Goal: Transaction & Acquisition: Subscribe to service/newsletter

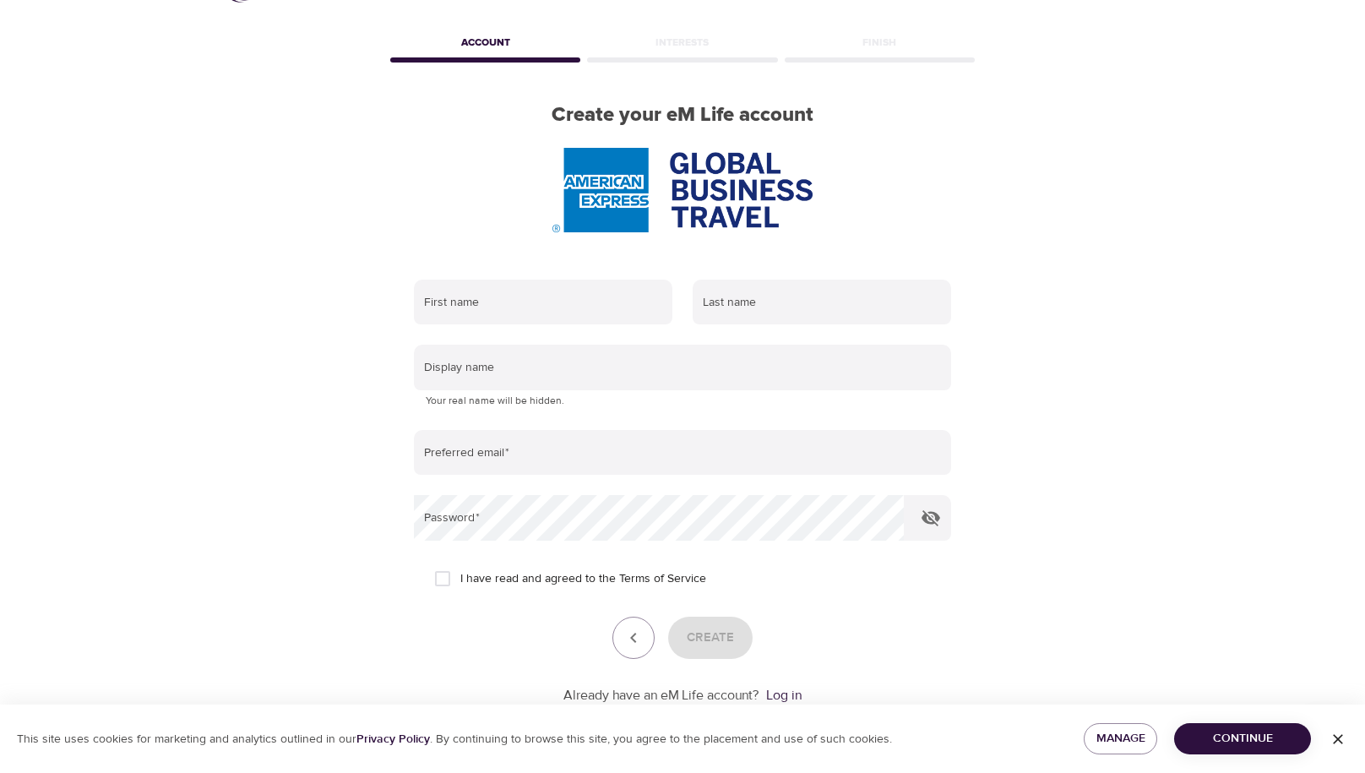
scroll to position [66, 0]
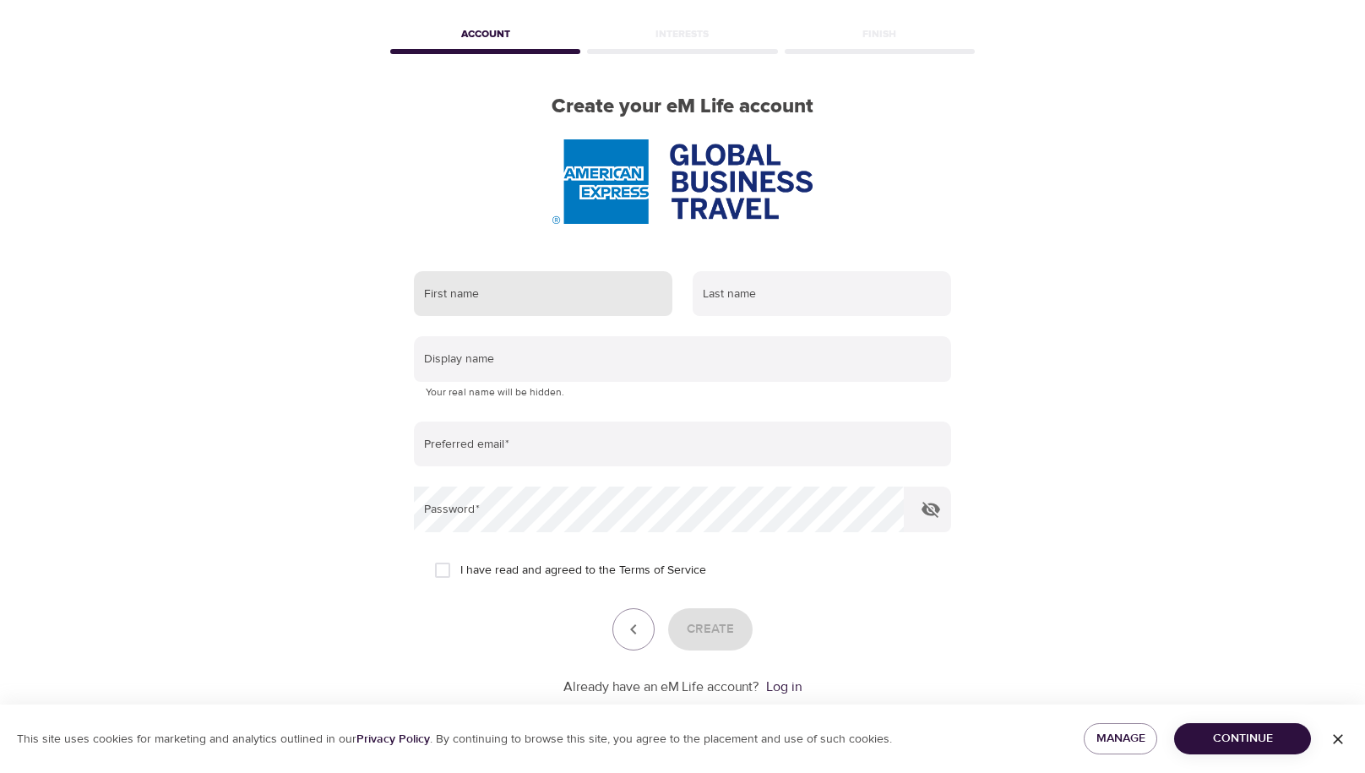
click at [596, 295] on input "text" at bounding box center [543, 294] width 259 height 46
type input "[PERSON_NAME]"
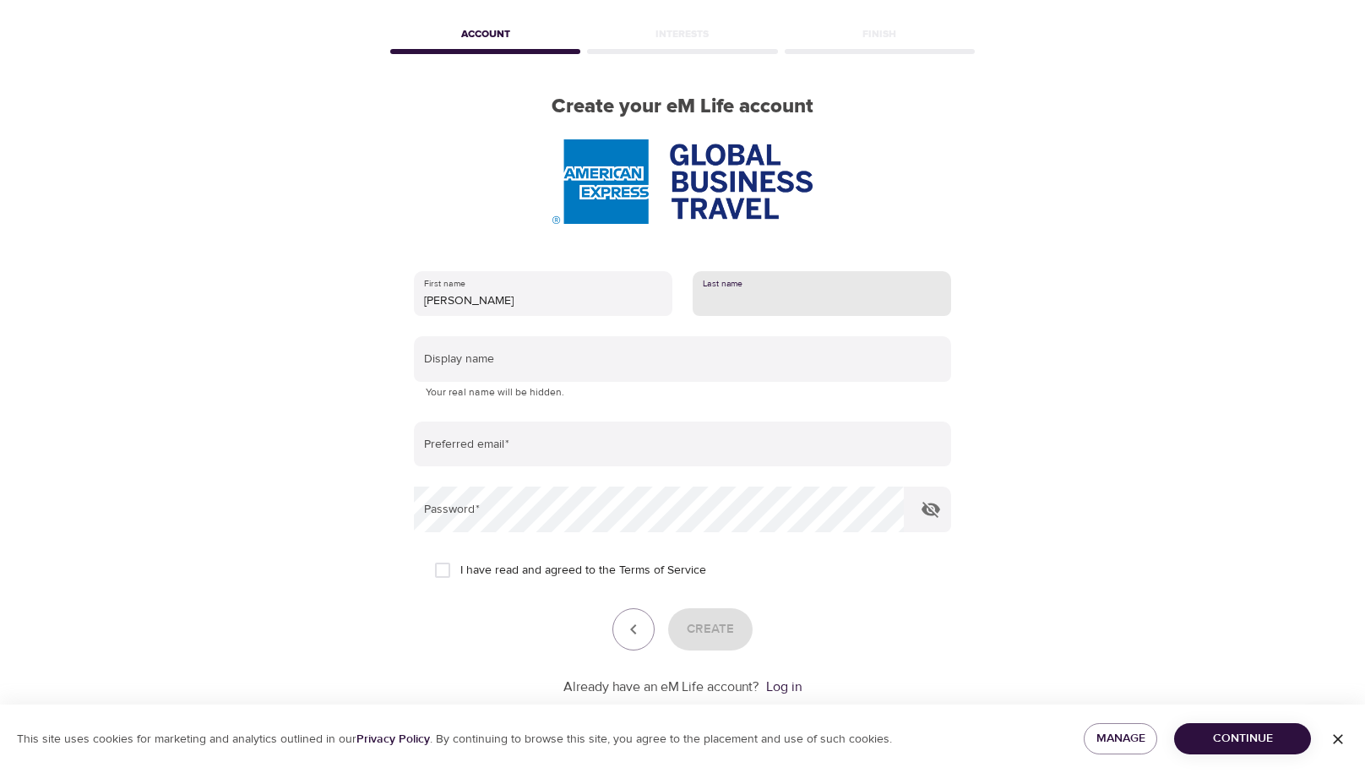
click at [744, 308] on input "text" at bounding box center [822, 294] width 259 height 46
type input "[PERSON_NAME]"
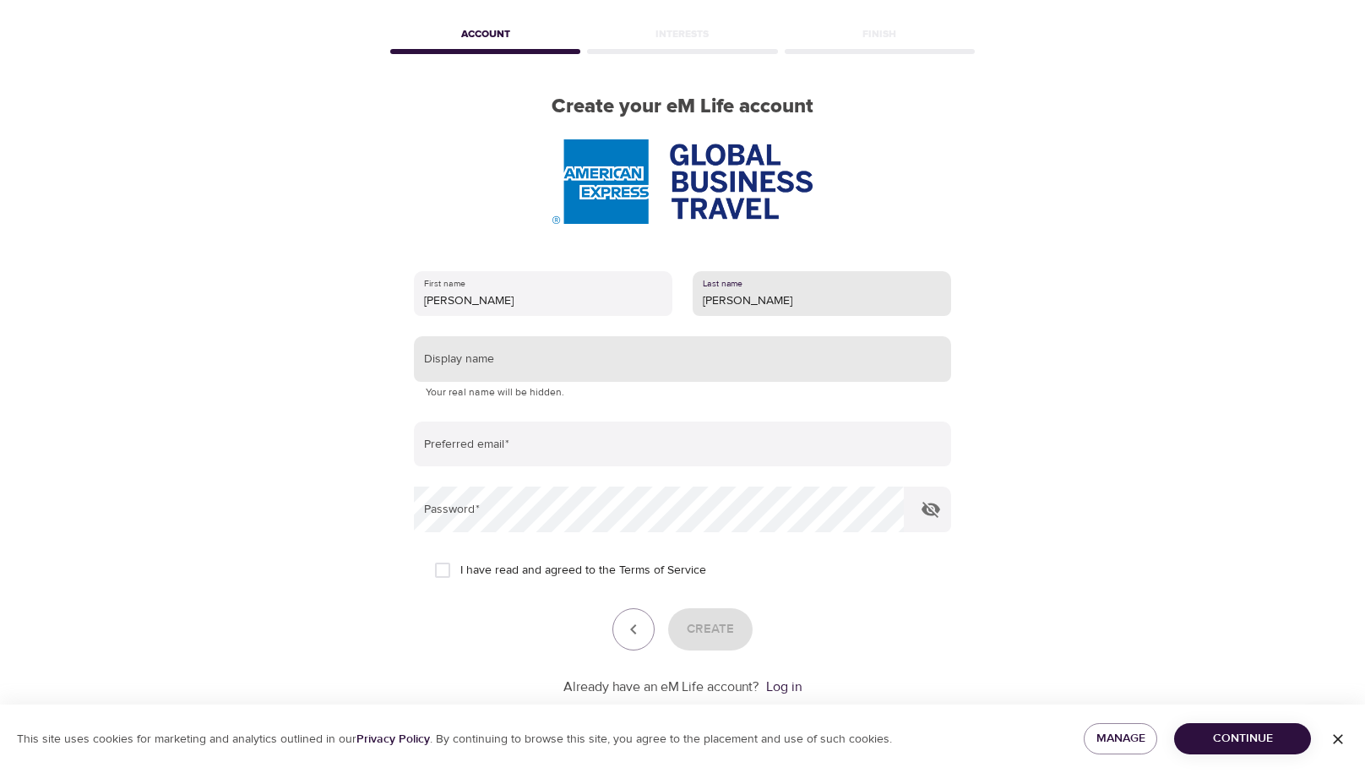
click at [474, 362] on input "text" at bounding box center [682, 359] width 537 height 46
type input "[PERSON_NAME]"
click at [445, 369] on input "[PERSON_NAME]" at bounding box center [682, 359] width 537 height 46
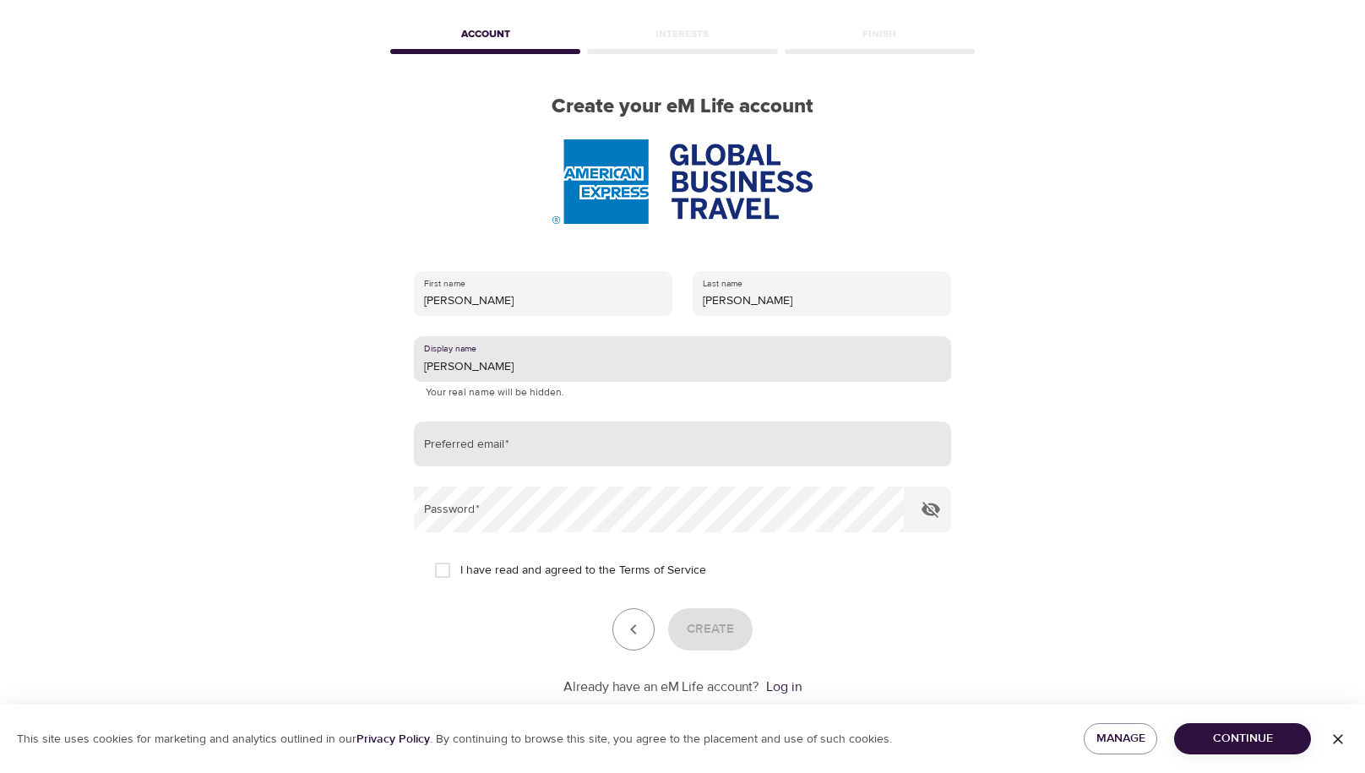
click at [506, 441] on input "email" at bounding box center [682, 445] width 537 height 46
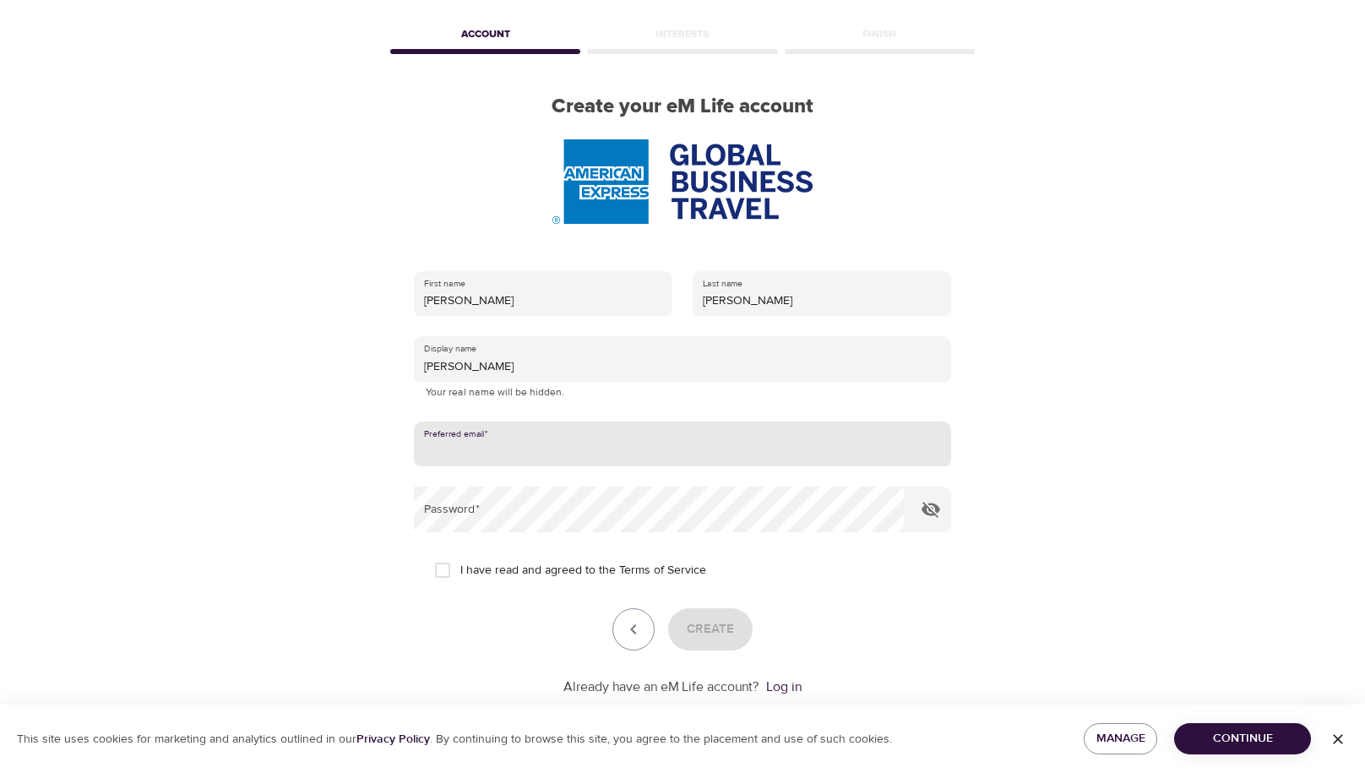
type input "[PERSON_NAME][EMAIL_ADDRESS][PERSON_NAME][DOMAIN_NAME]"
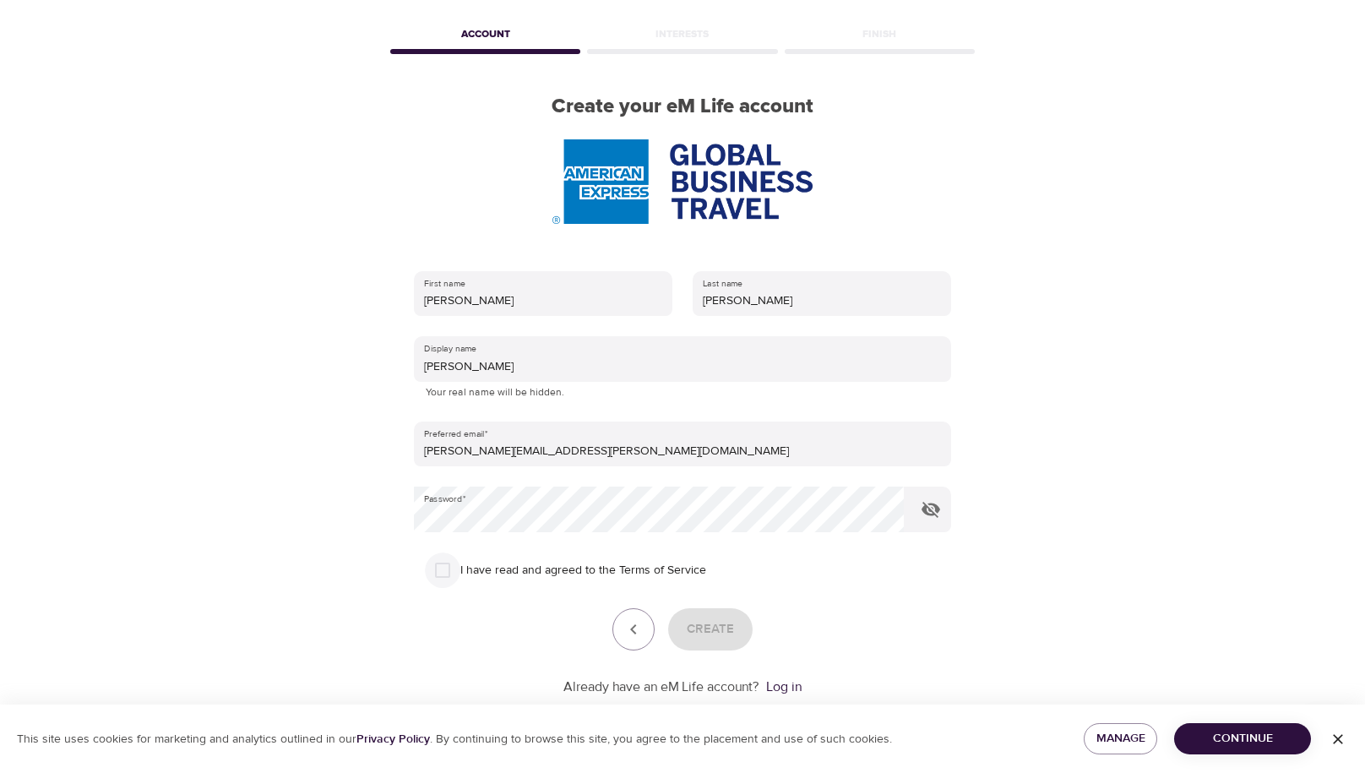
click at [442, 564] on input "I have read and agreed to the Terms of Service" at bounding box center [442, 570] width 35 height 35
checkbox input "true"
click at [715, 628] on span "Create" at bounding box center [710, 629] width 47 height 22
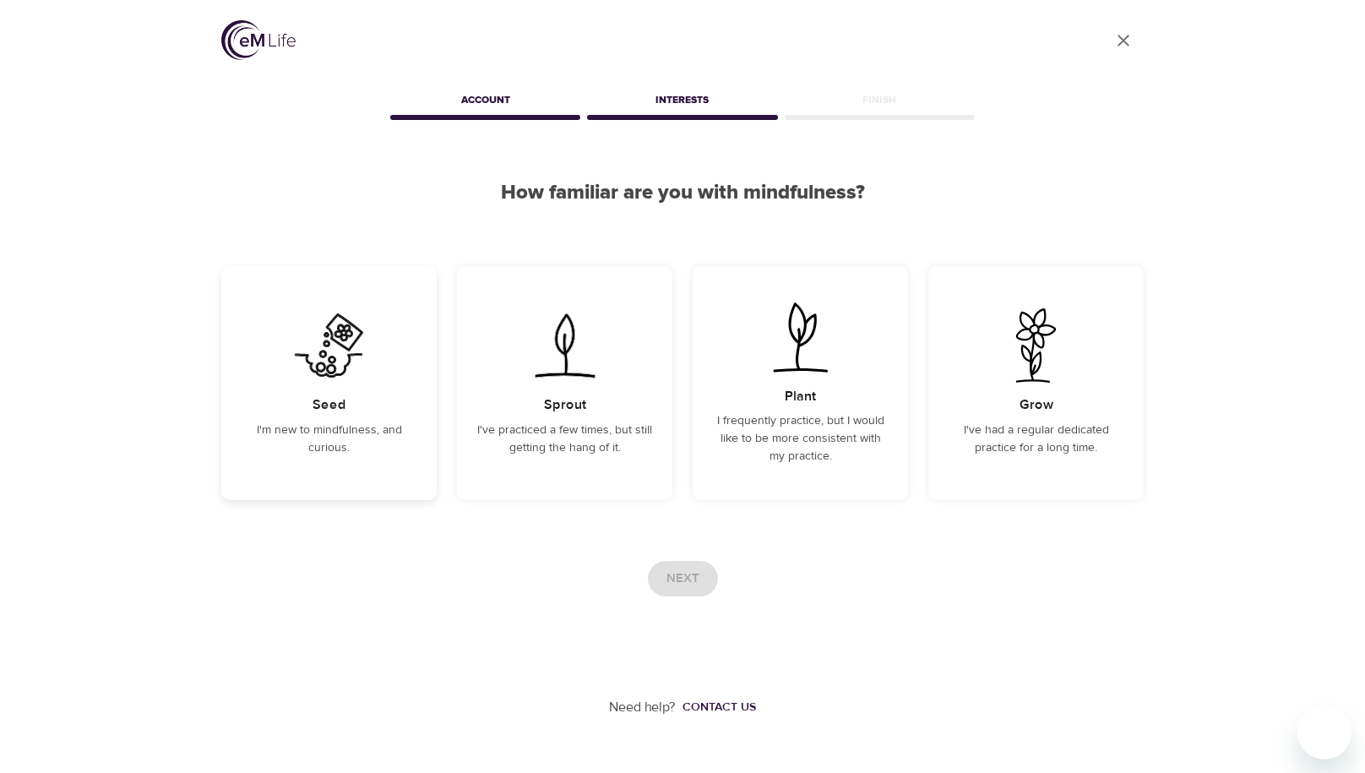
click at [340, 362] on img at bounding box center [328, 345] width 85 height 74
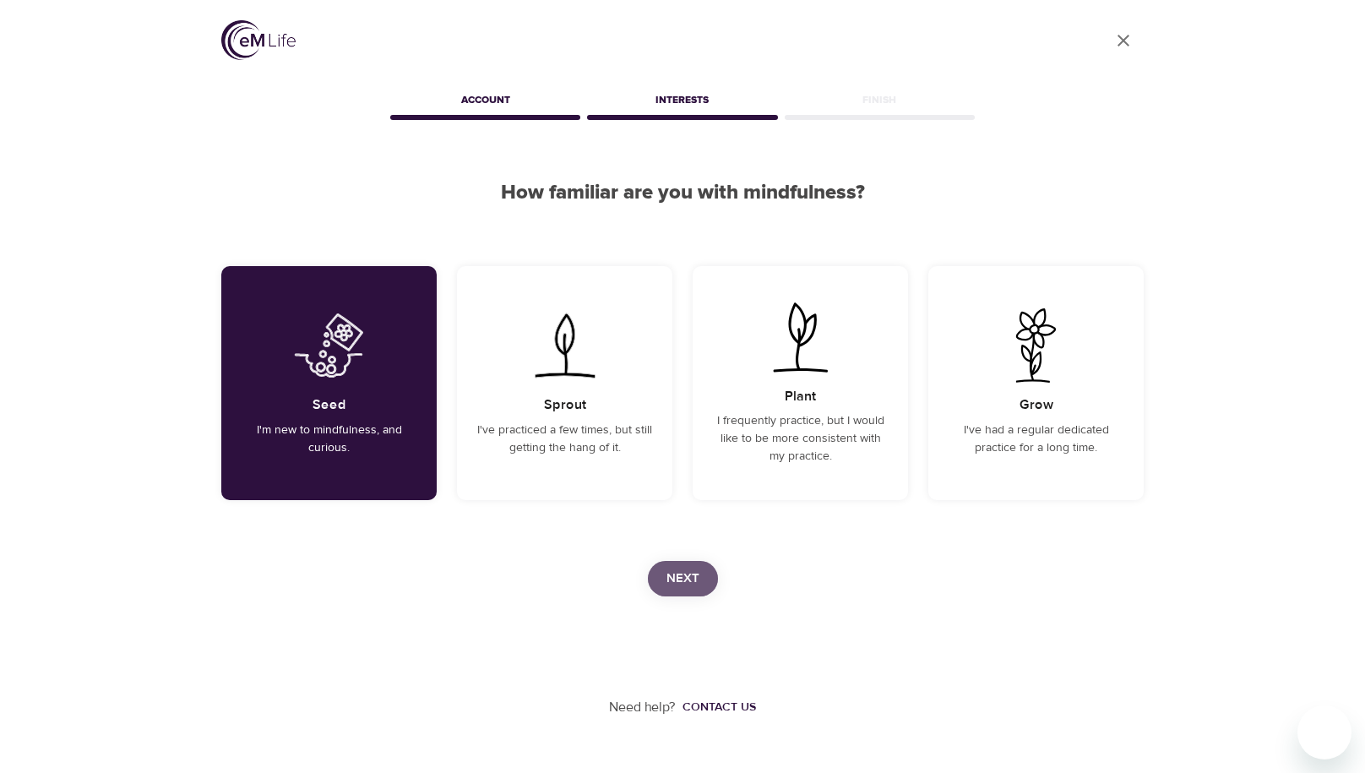
click at [679, 571] on span "Next" at bounding box center [683, 579] width 33 height 22
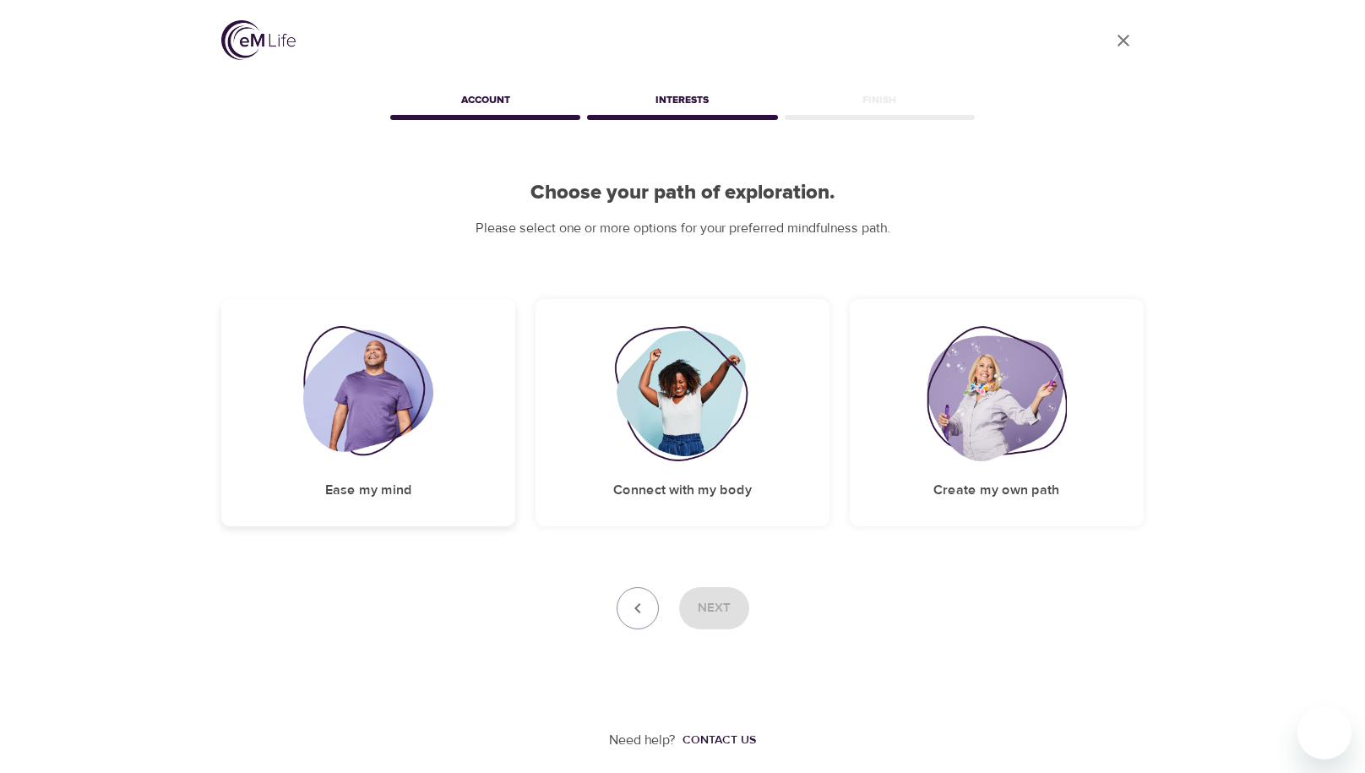
click at [390, 451] on img at bounding box center [368, 393] width 131 height 135
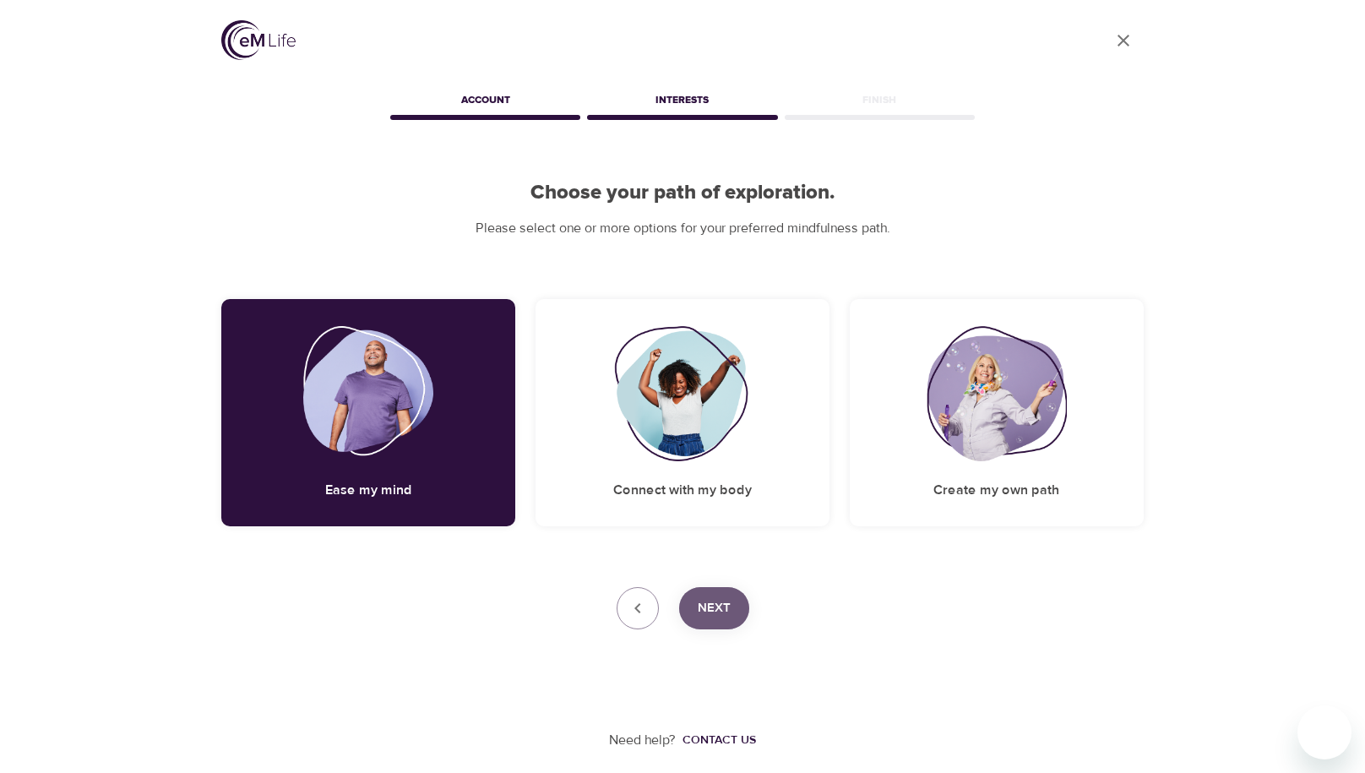
click at [715, 605] on span "Next" at bounding box center [714, 608] width 33 height 22
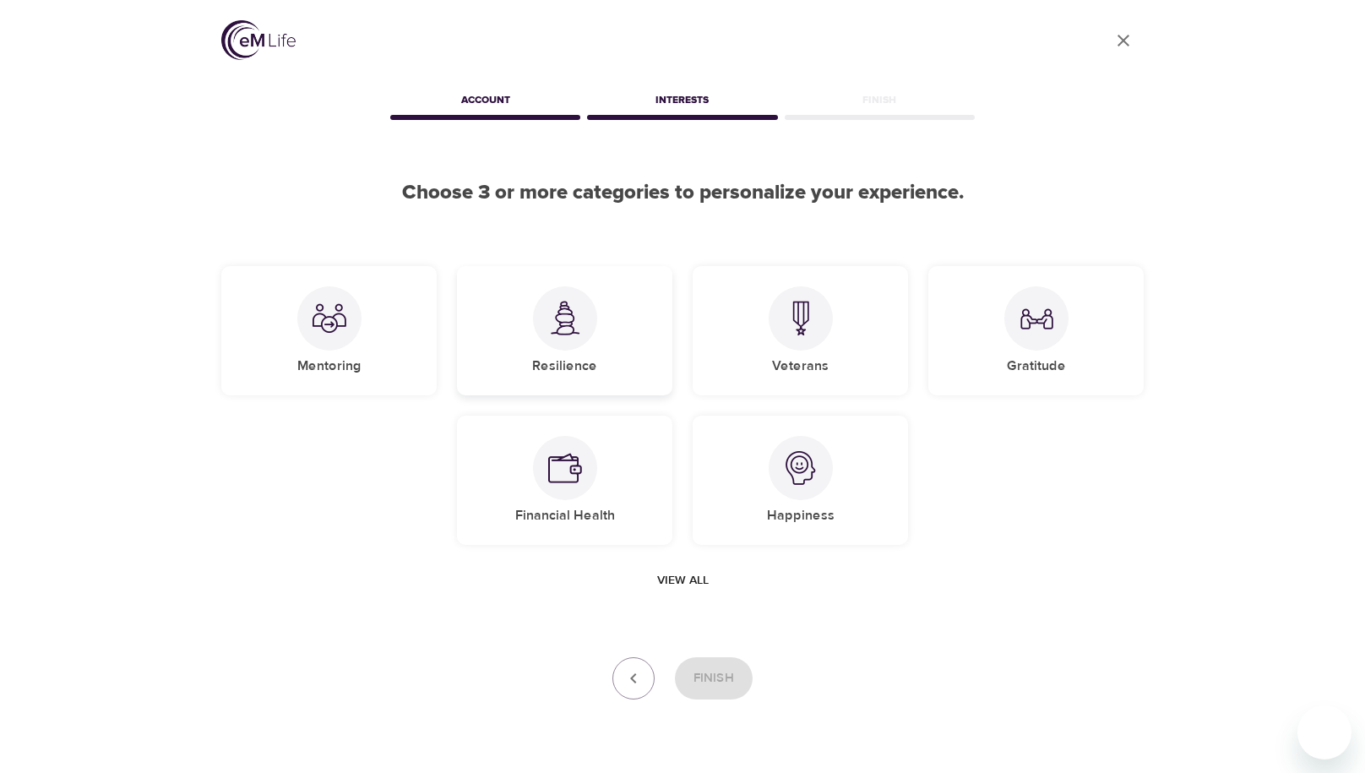
click at [592, 331] on div at bounding box center [565, 318] width 64 height 64
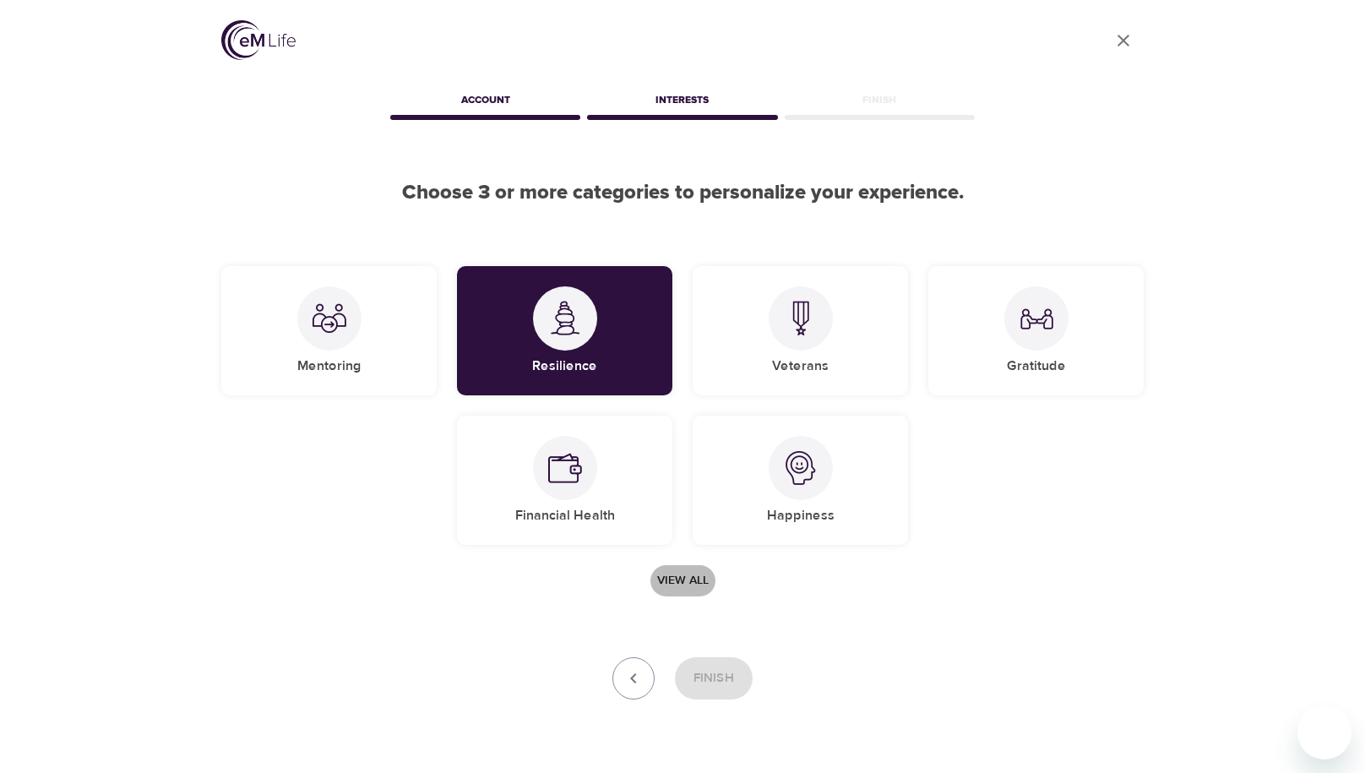
click at [682, 578] on span "View all" at bounding box center [683, 580] width 52 height 21
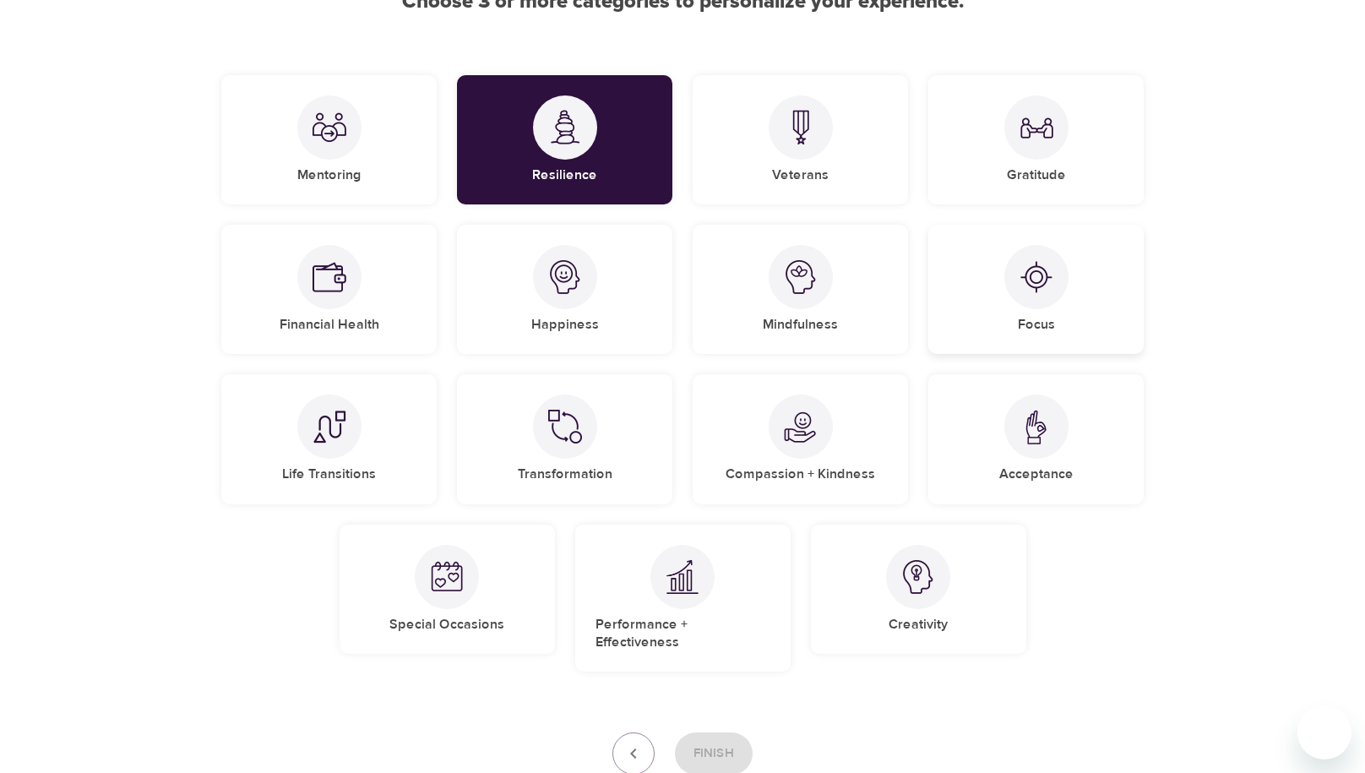
scroll to position [193, 0]
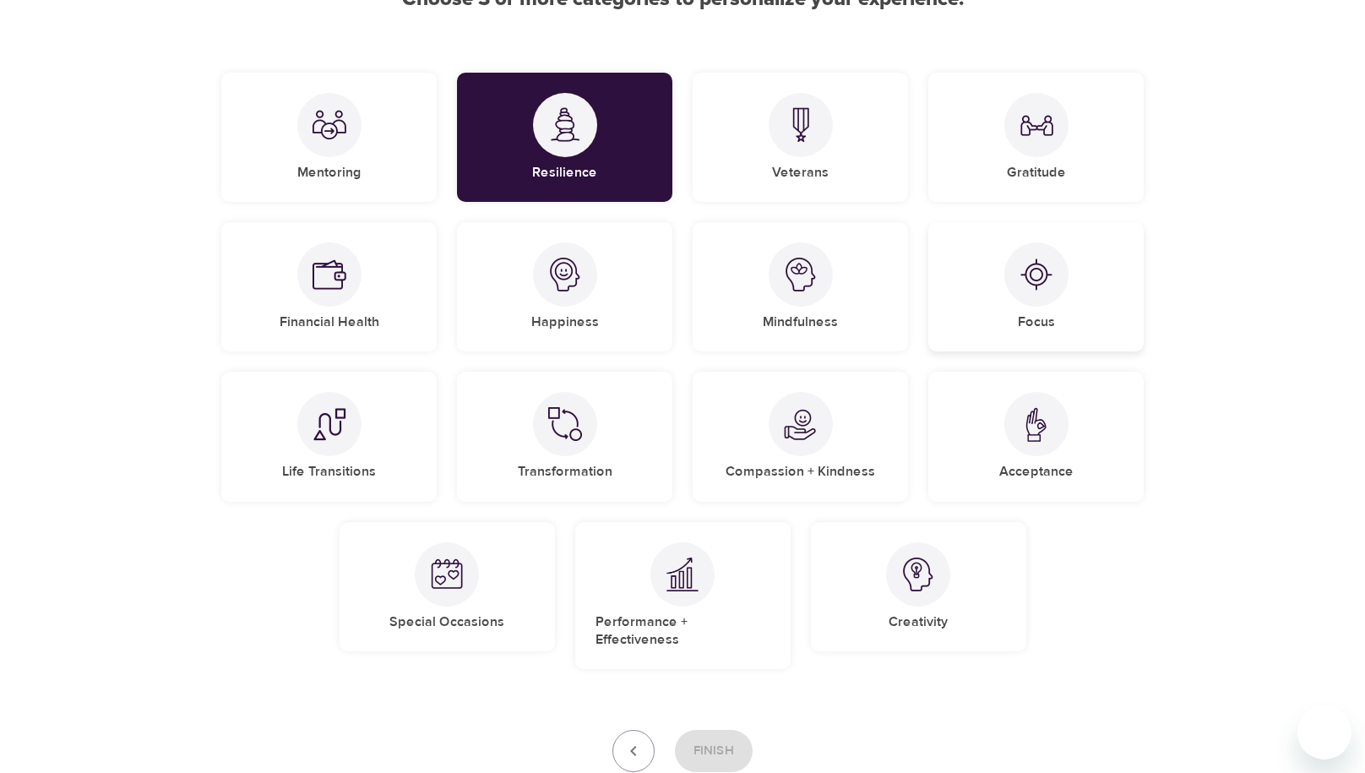
click at [1044, 313] on h5 "Focus" at bounding box center [1036, 322] width 37 height 18
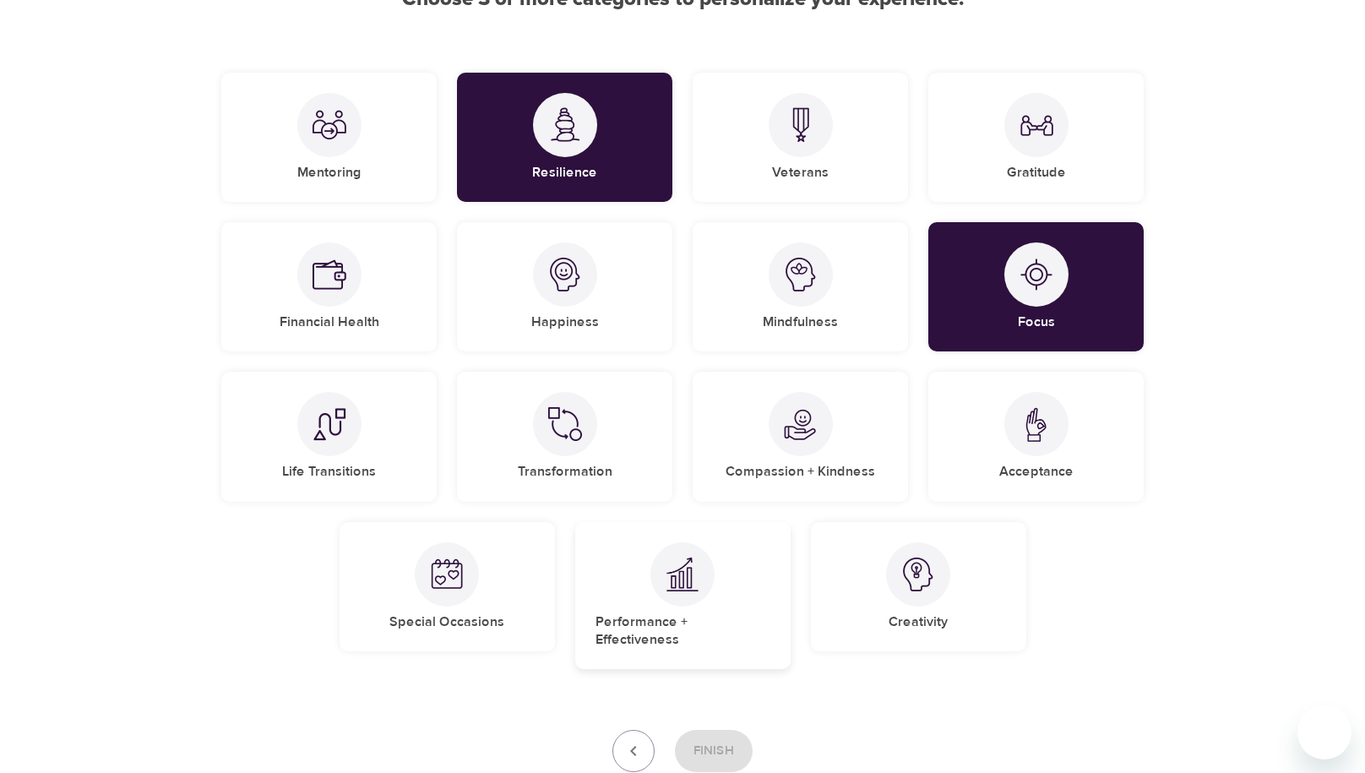
click at [738, 596] on div "Performance + Effectiveness" at bounding box center [682, 596] width 215 height 148
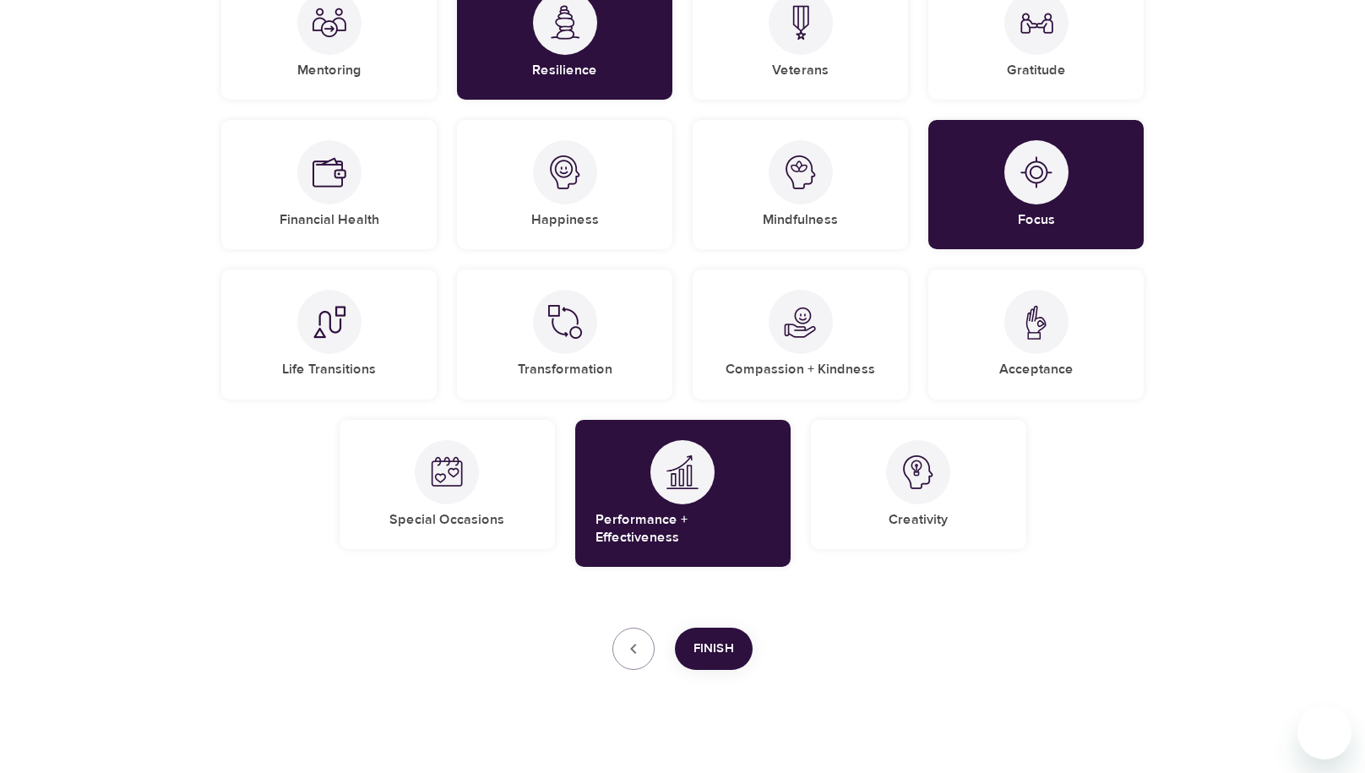
click at [729, 638] on span "Finish" at bounding box center [714, 649] width 41 height 22
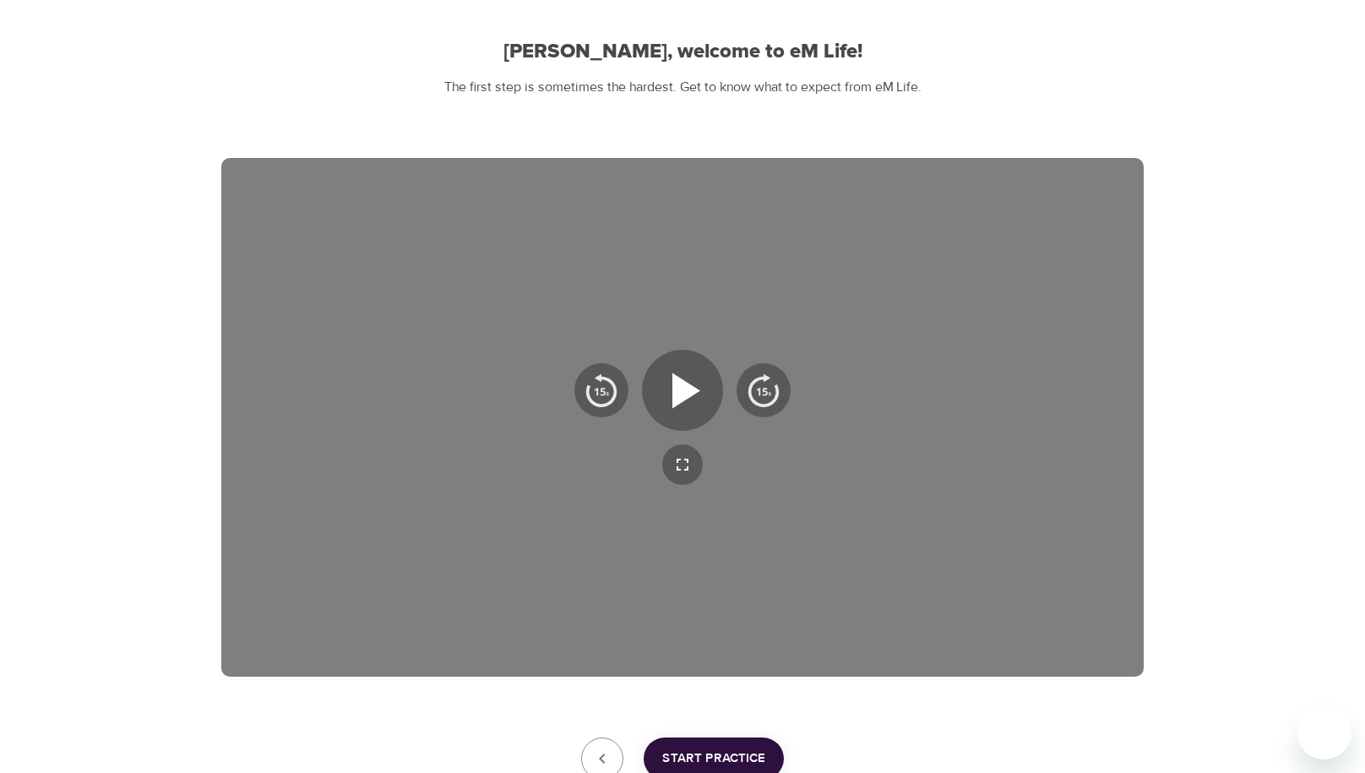
scroll to position [147, 0]
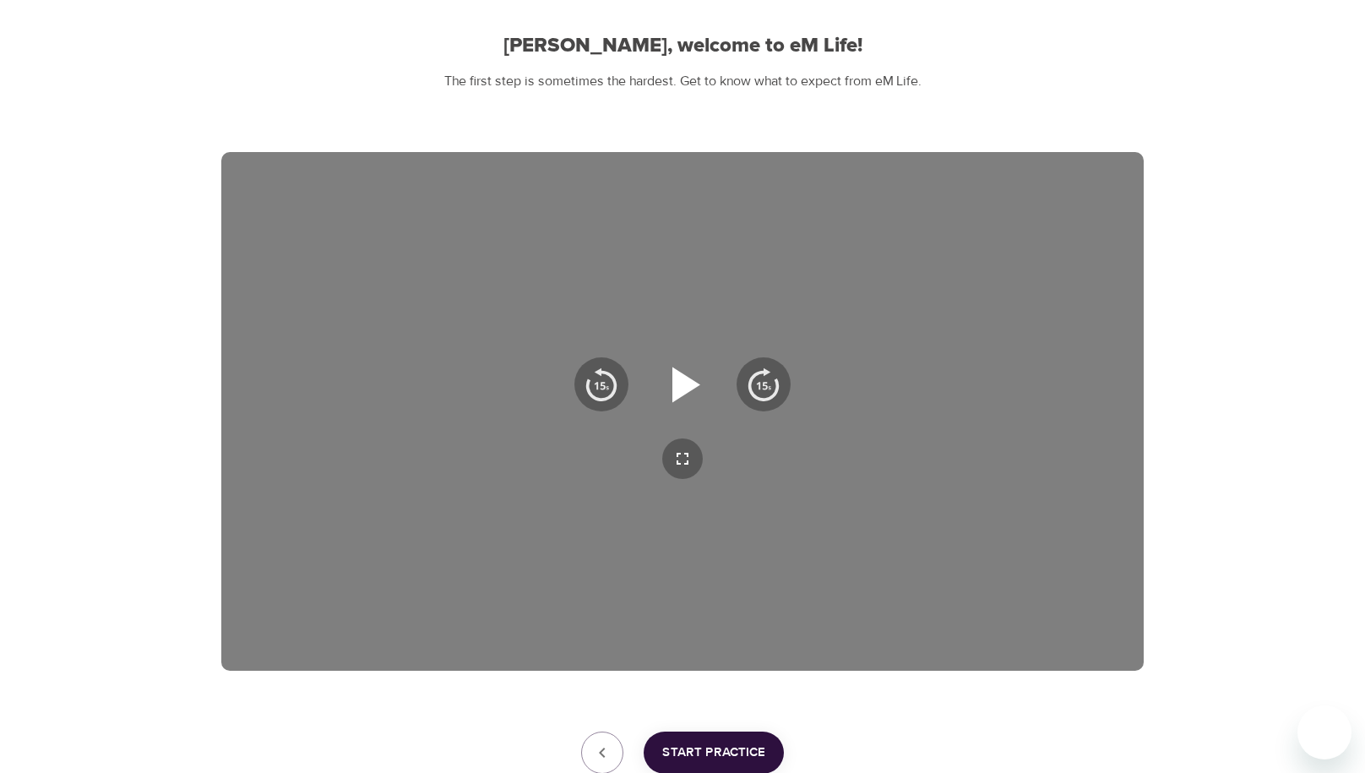
click at [705, 399] on icon "button" at bounding box center [682, 384] width 61 height 61
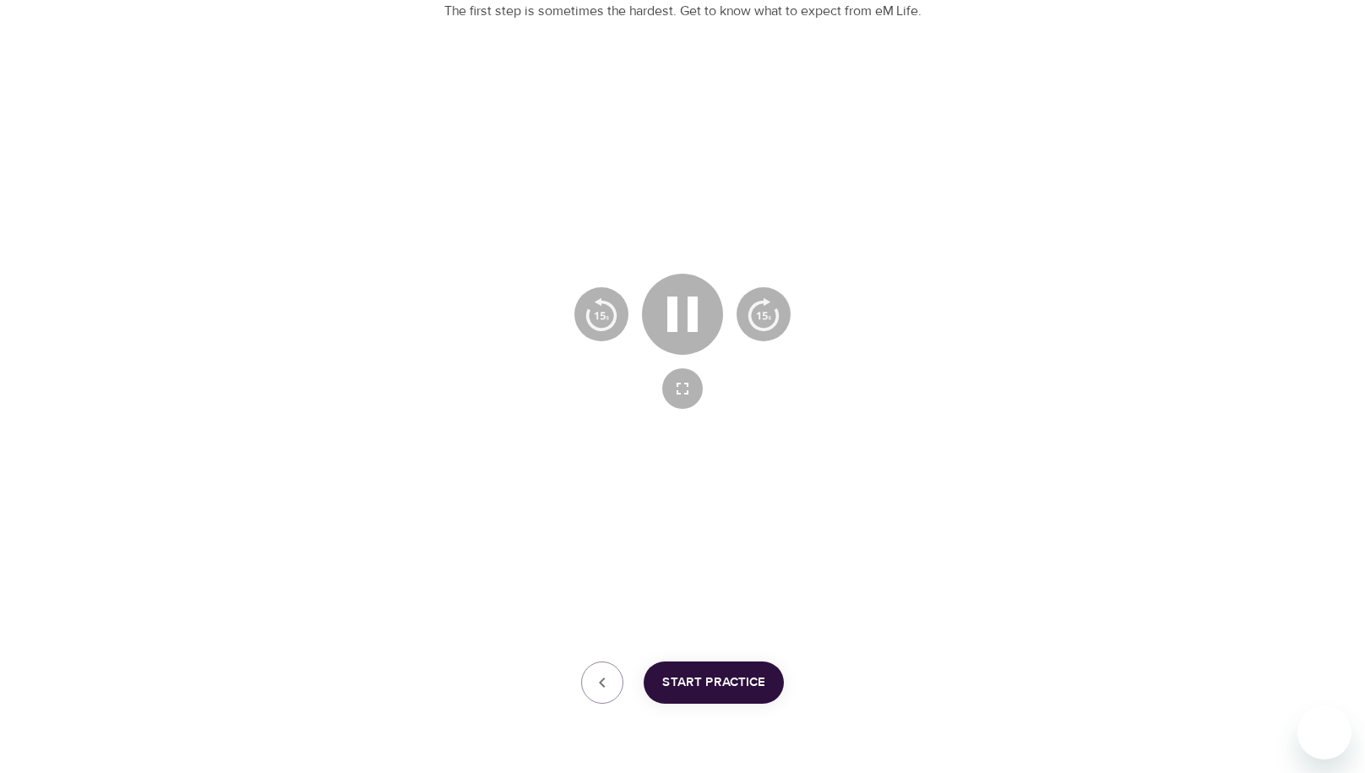
scroll to position [269, 0]
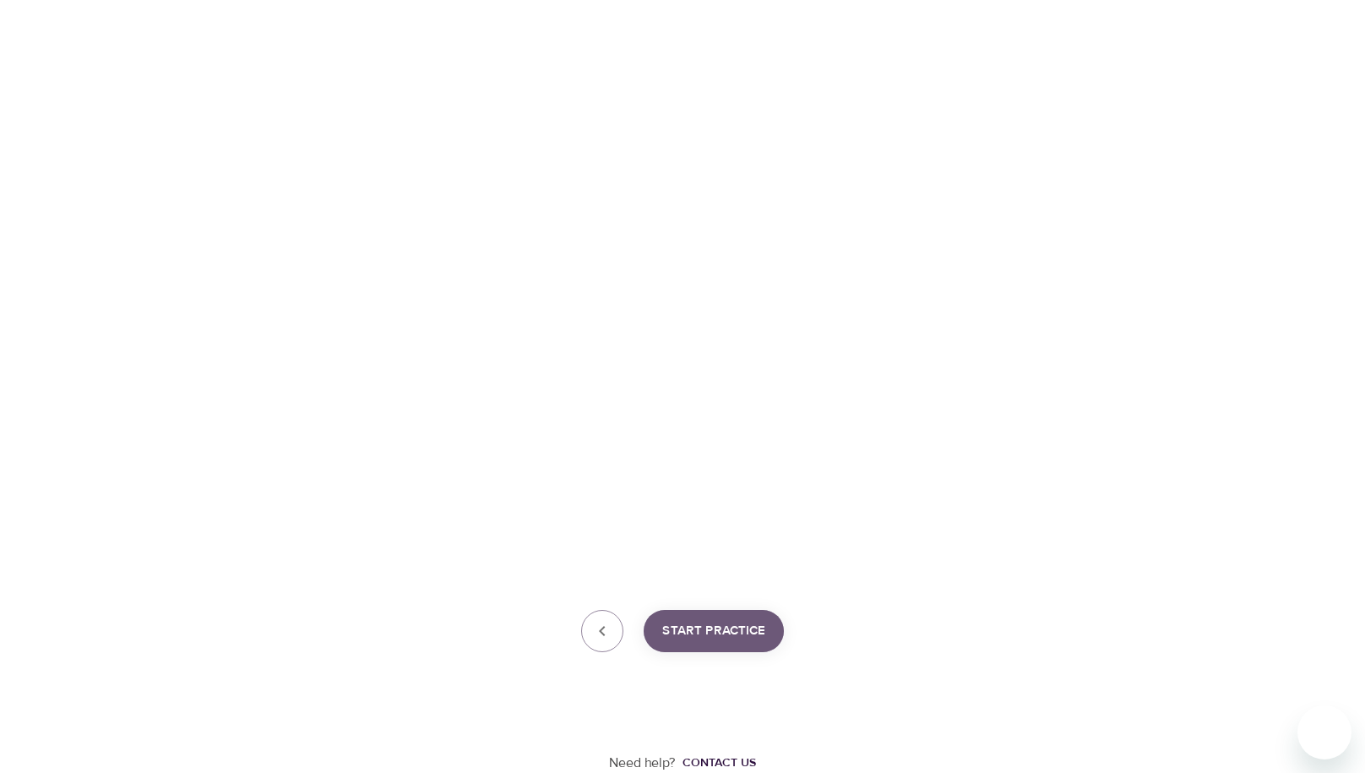
click at [732, 634] on span "Start Practice" at bounding box center [713, 631] width 103 height 22
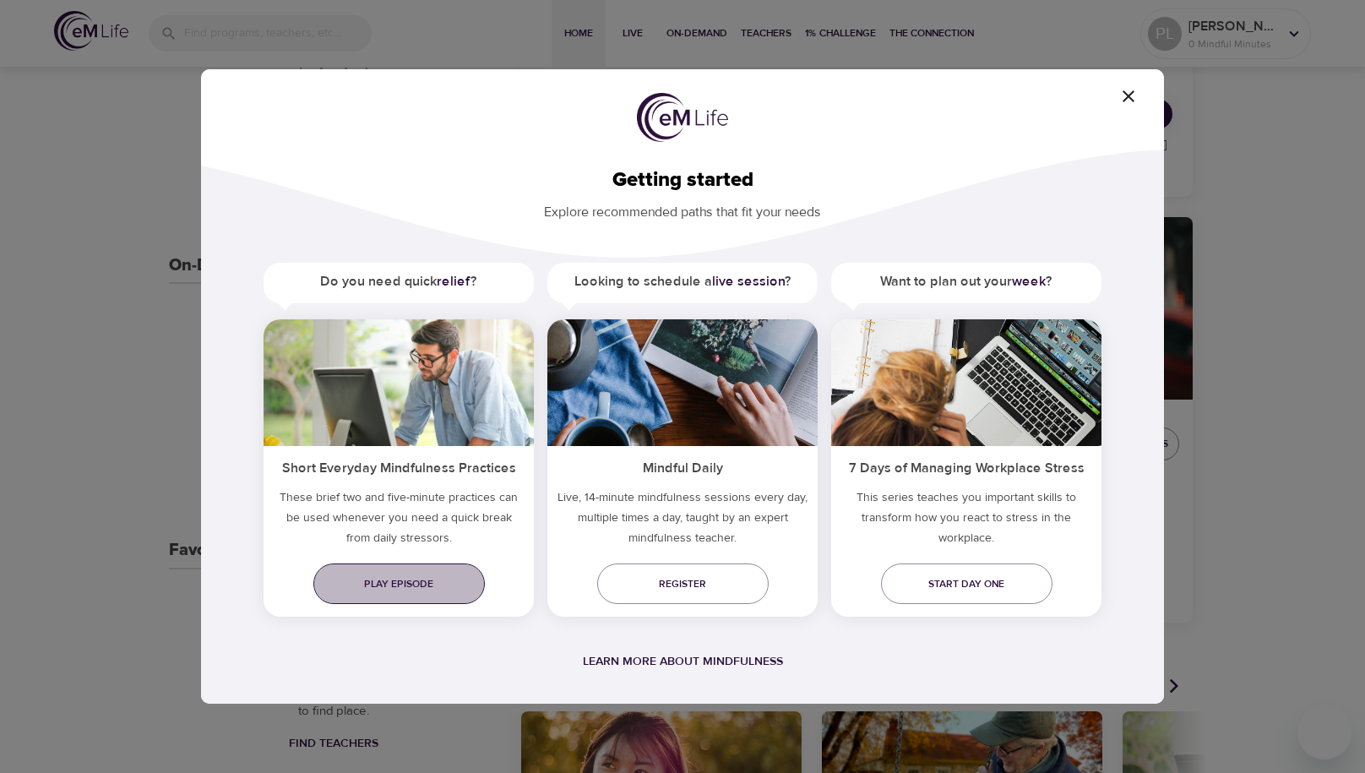
click at [407, 585] on span "Play episode" at bounding box center [399, 584] width 144 height 18
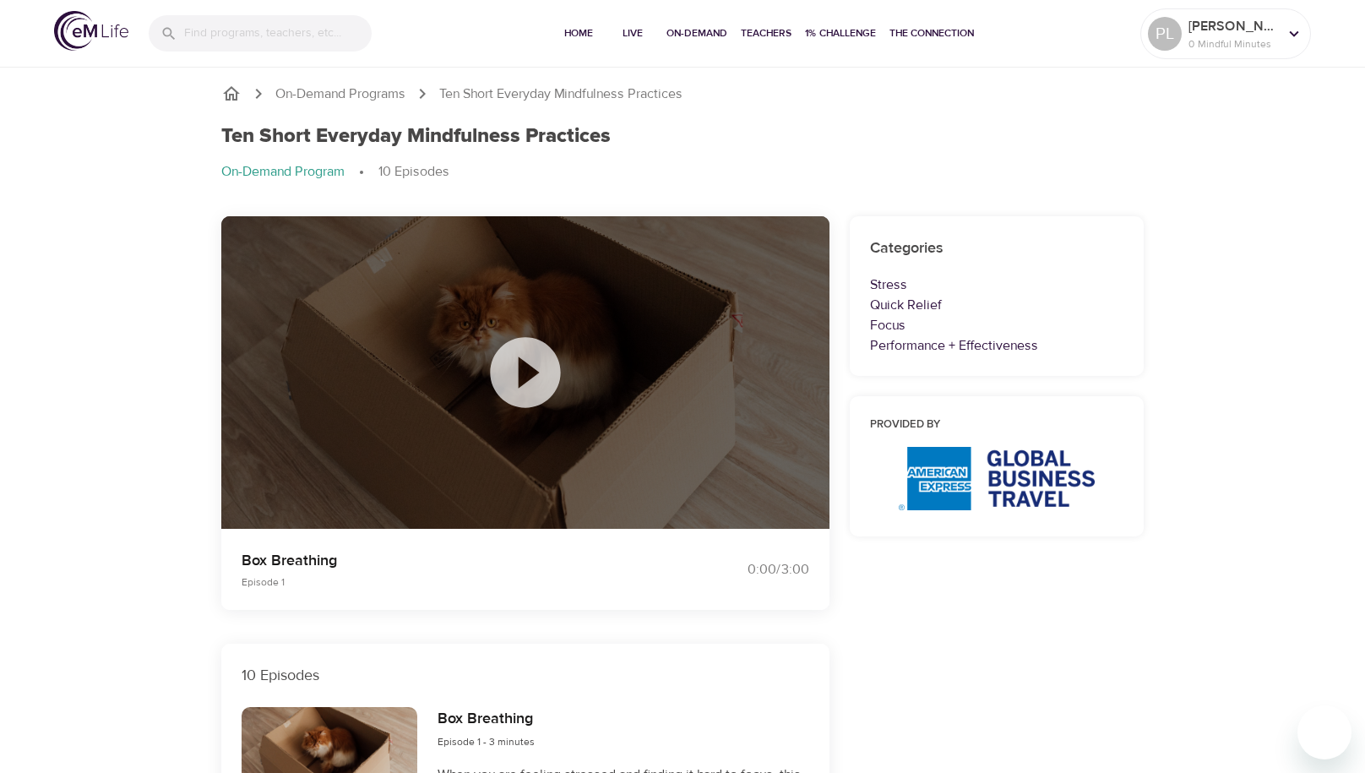
click at [543, 377] on icon at bounding box center [525, 372] width 70 height 70
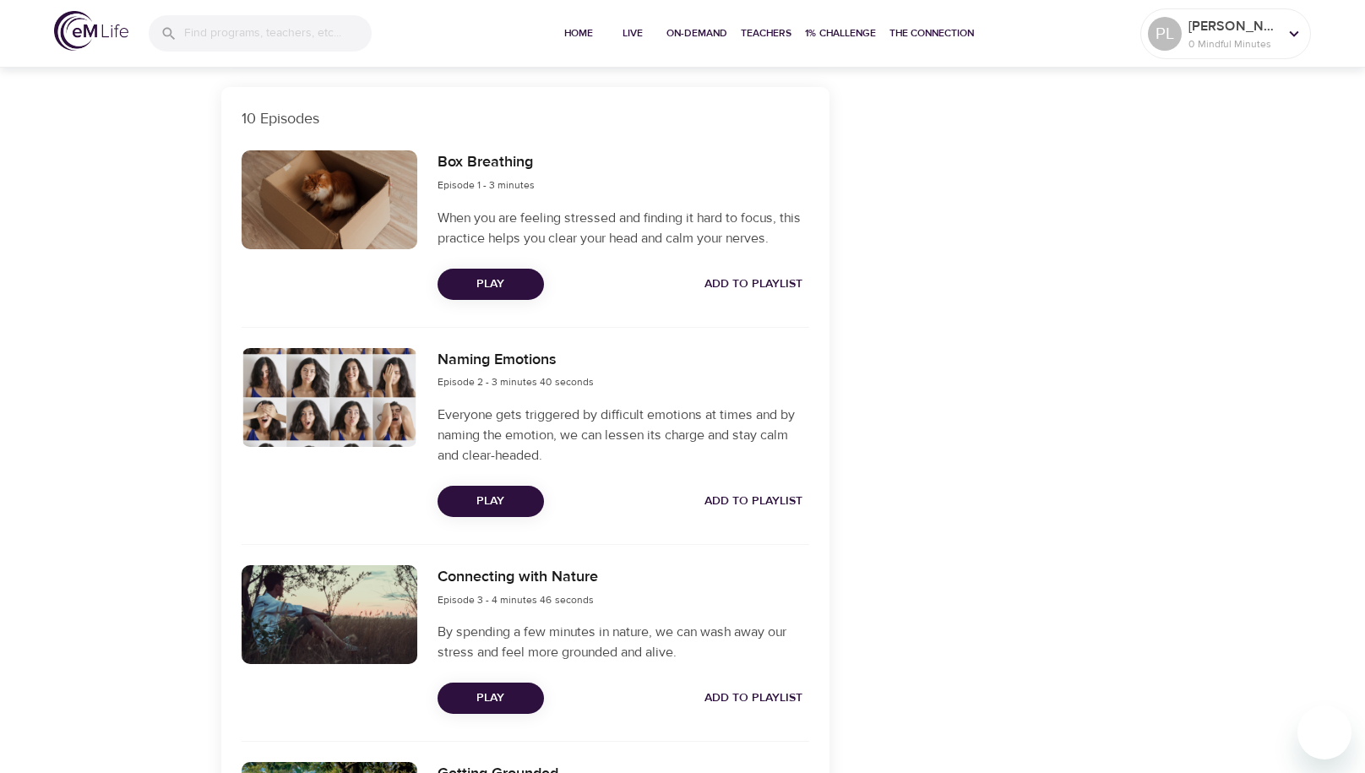
scroll to position [613, 0]
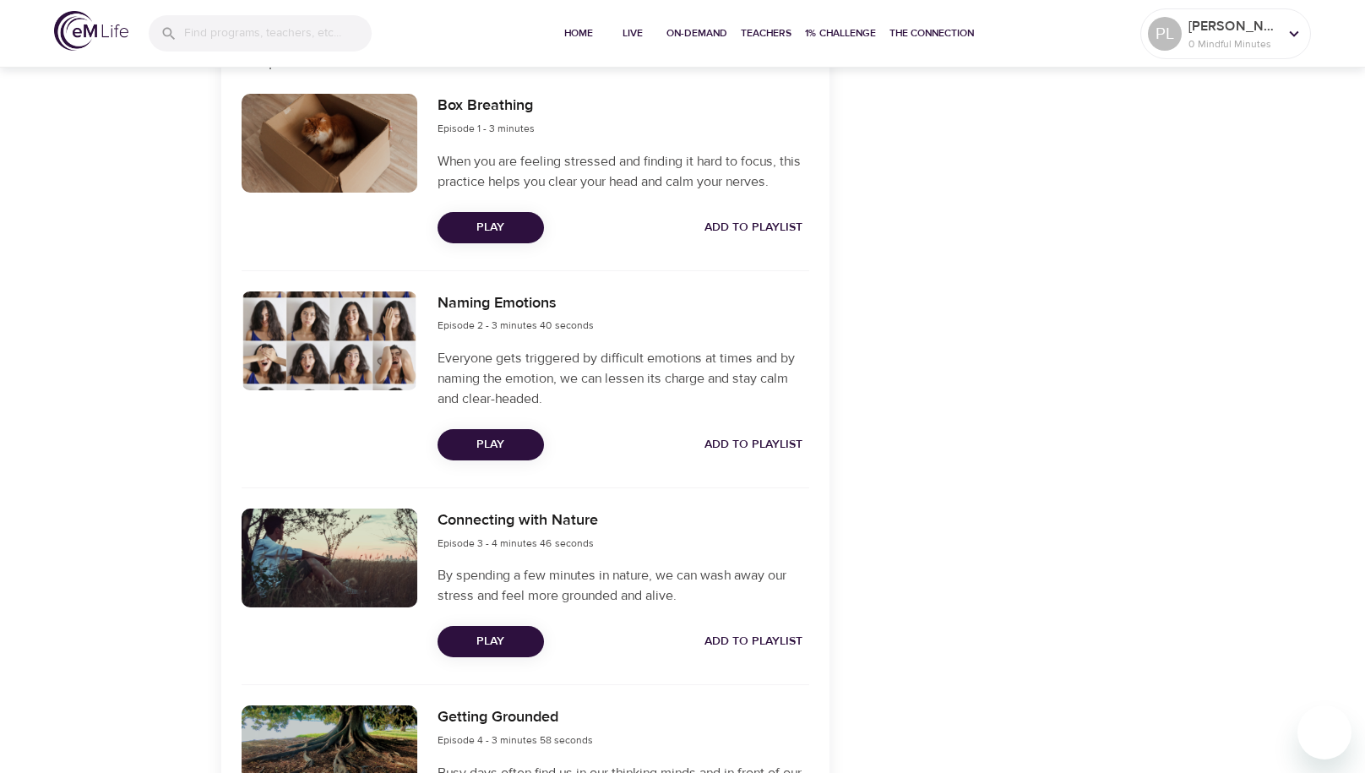
click at [477, 444] on span "Play" at bounding box center [490, 444] width 79 height 21
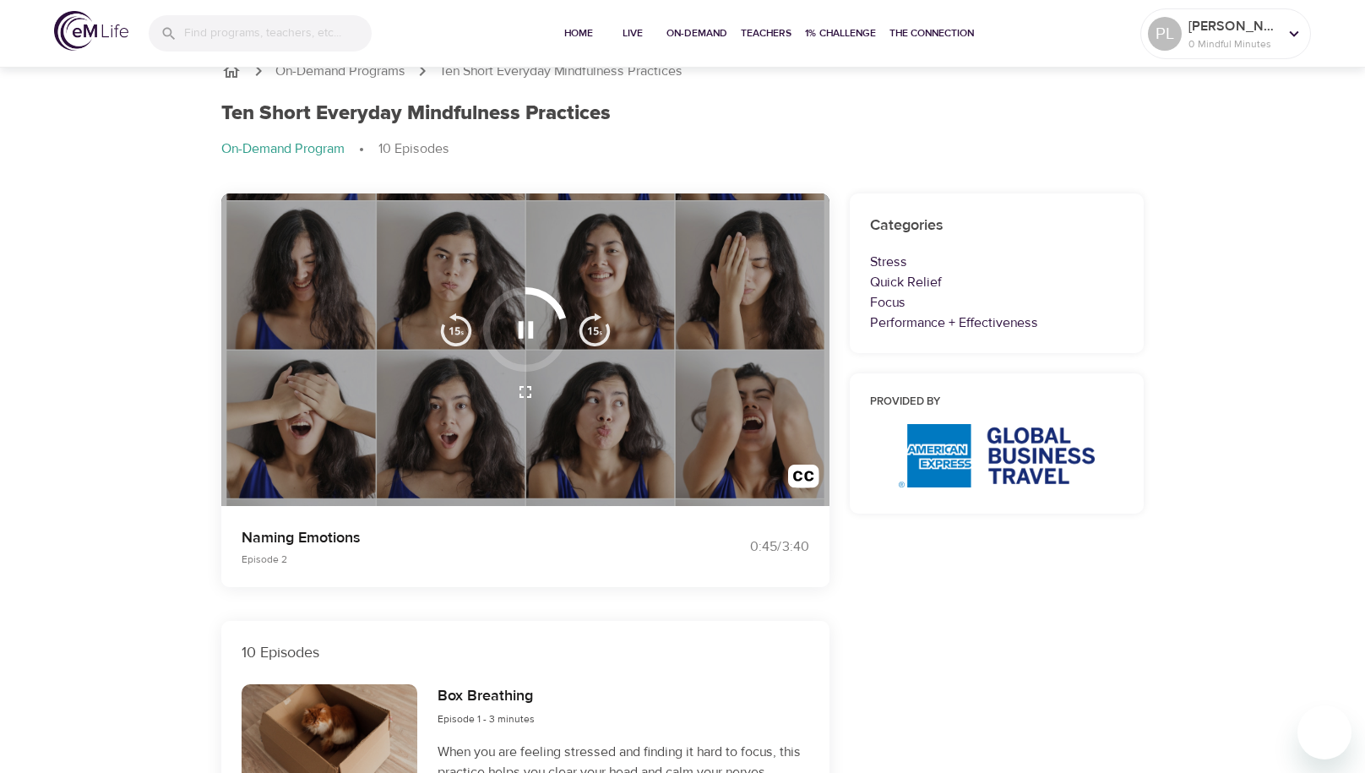
scroll to position [22, 0]
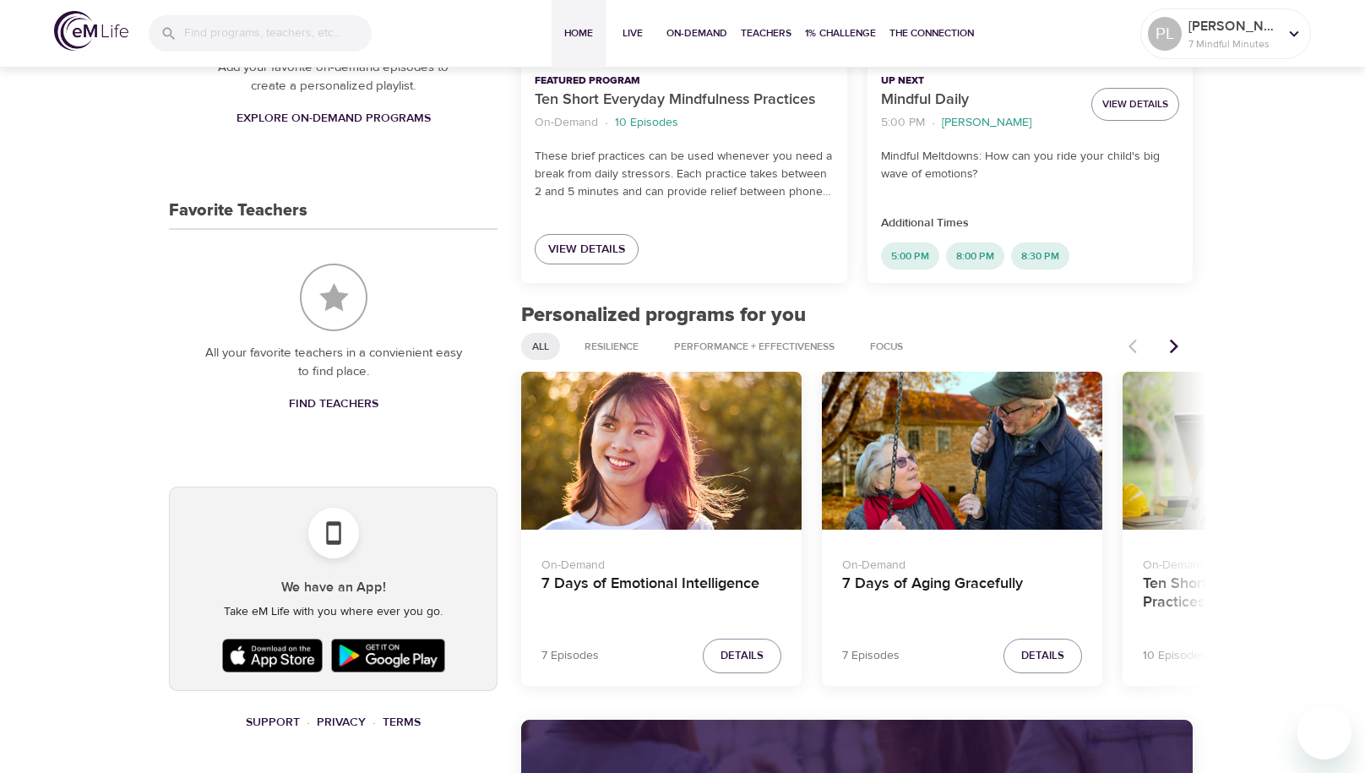
scroll to position [609, 0]
click at [1169, 346] on icon "Next items" at bounding box center [1174, 345] width 17 height 17
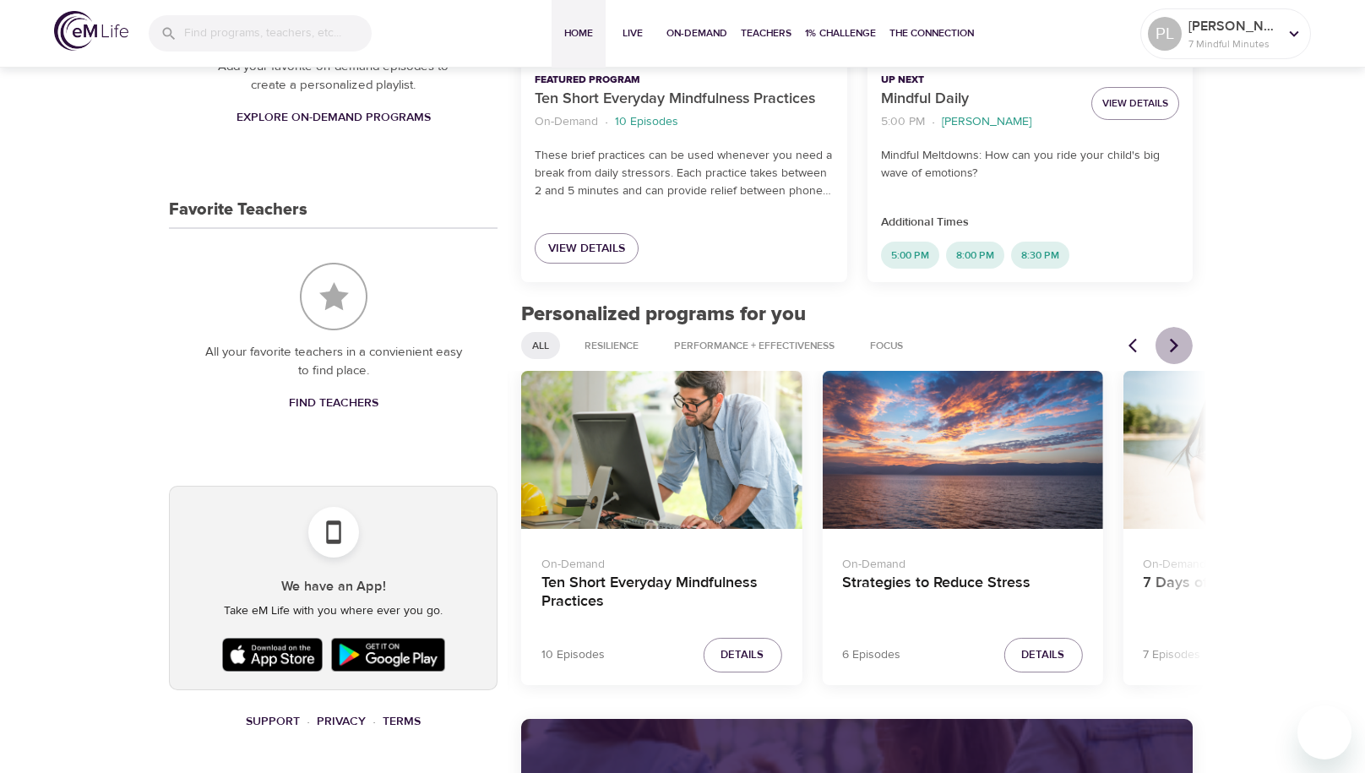
click at [1169, 345] on icon "Next items" at bounding box center [1174, 345] width 17 height 17
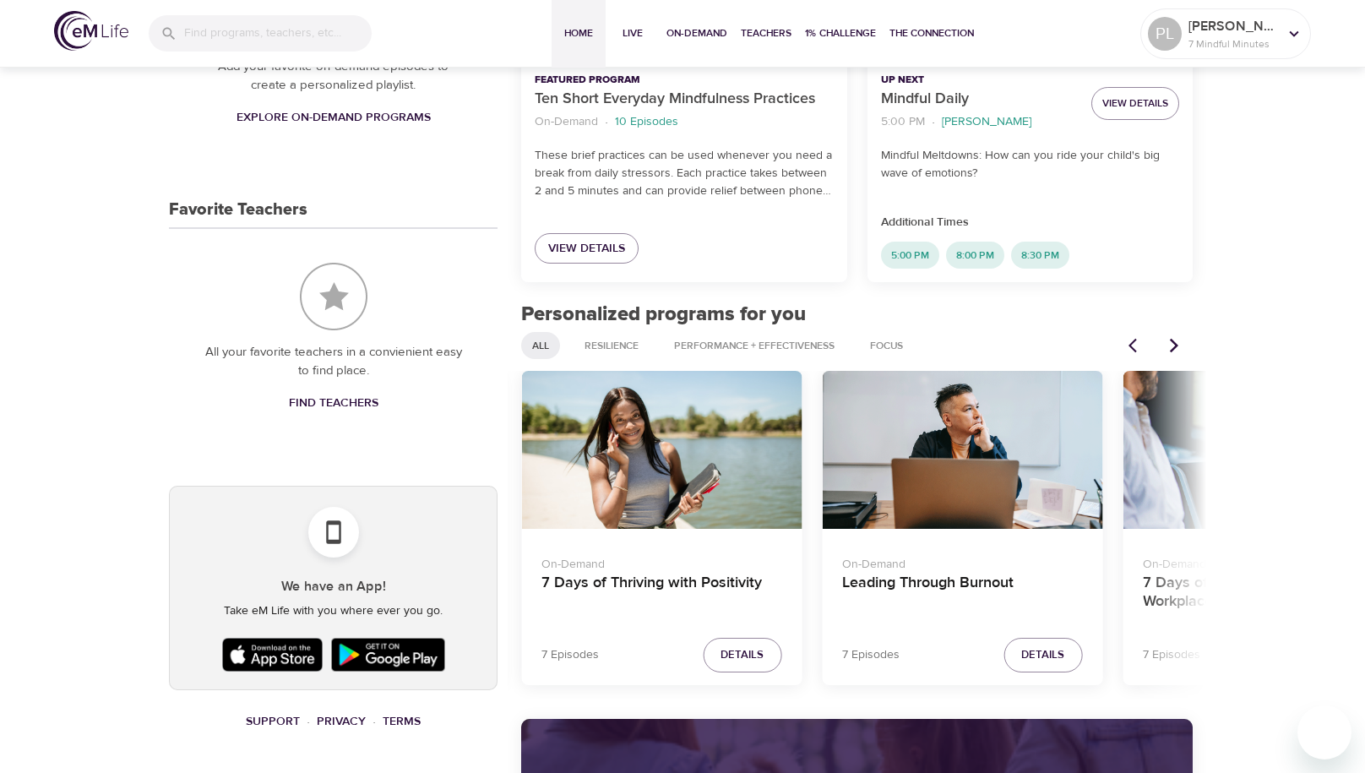
click at [1169, 345] on icon "Next items" at bounding box center [1174, 345] width 17 height 17
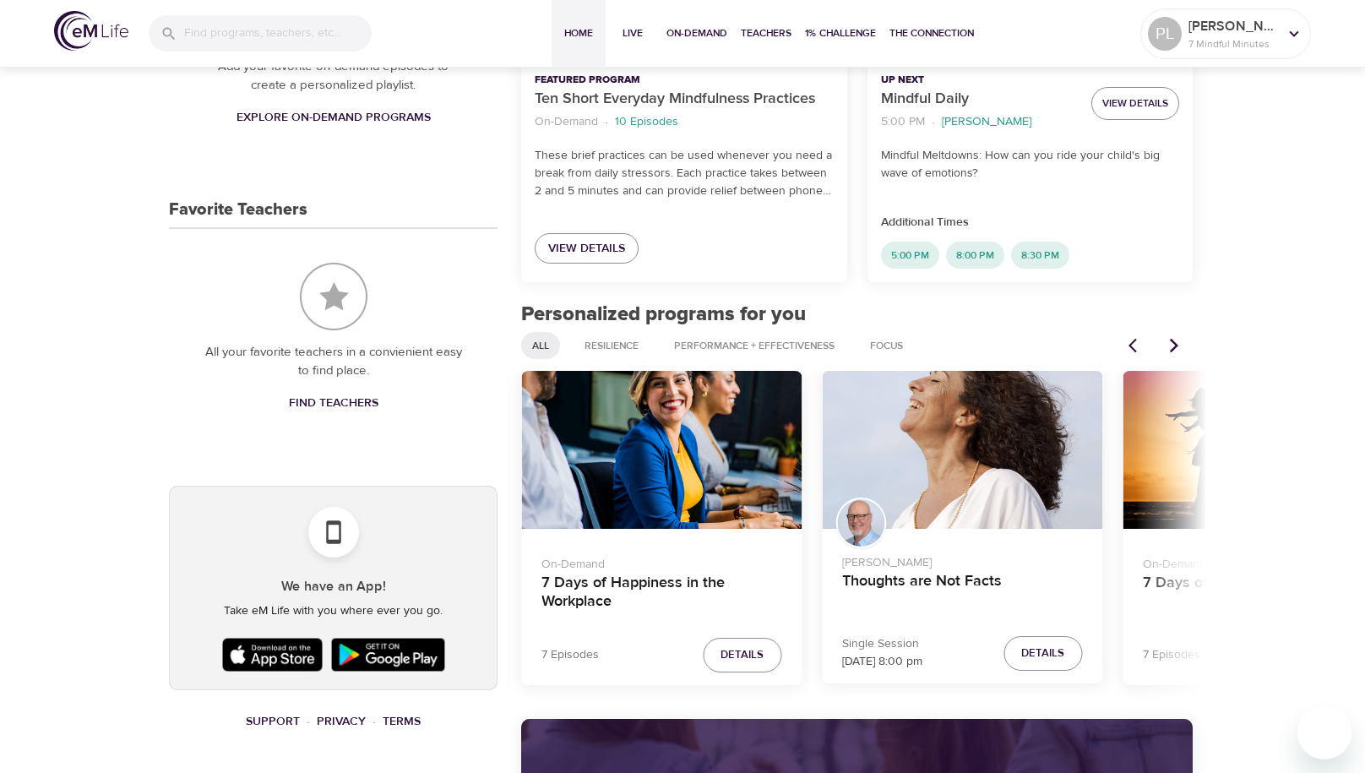
click at [1133, 349] on icon "Previous items" at bounding box center [1137, 345] width 17 height 17
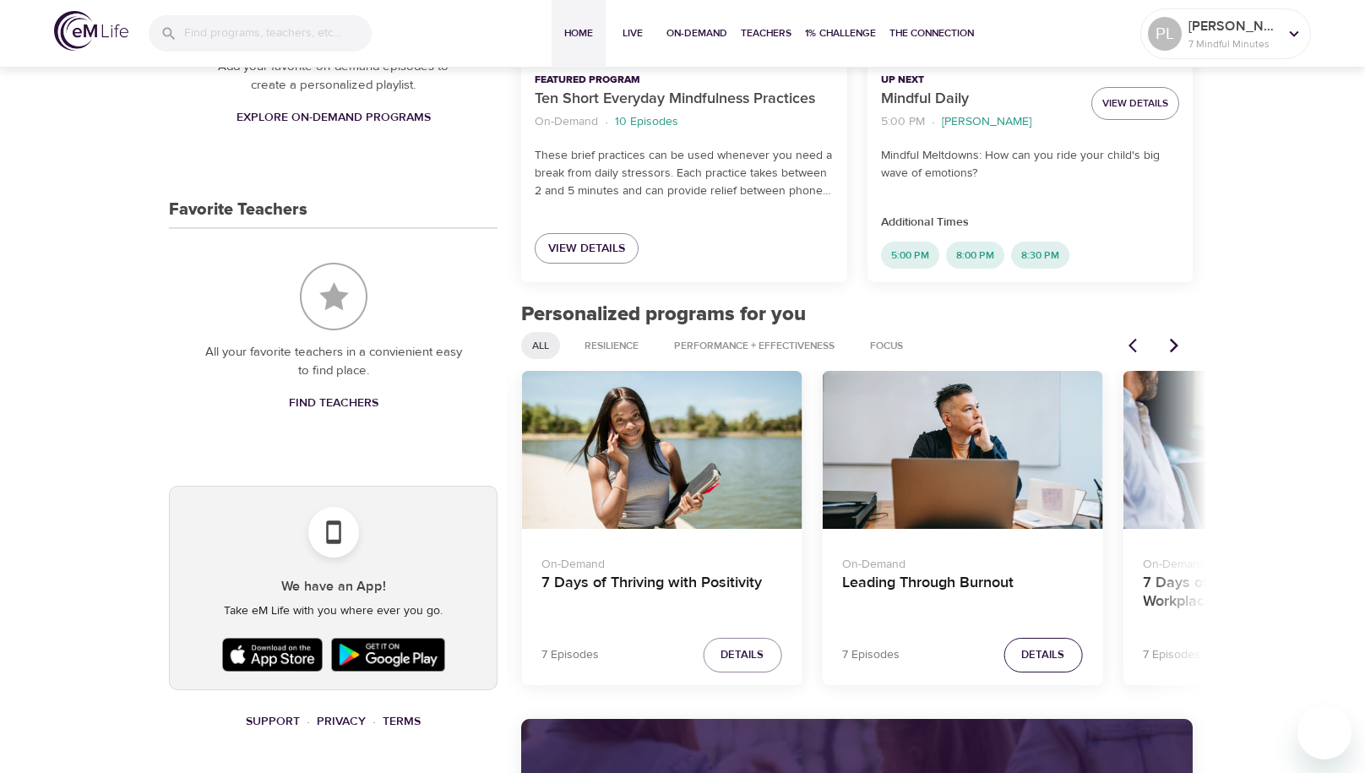
click at [1029, 653] on span "Details" at bounding box center [1042, 654] width 43 height 19
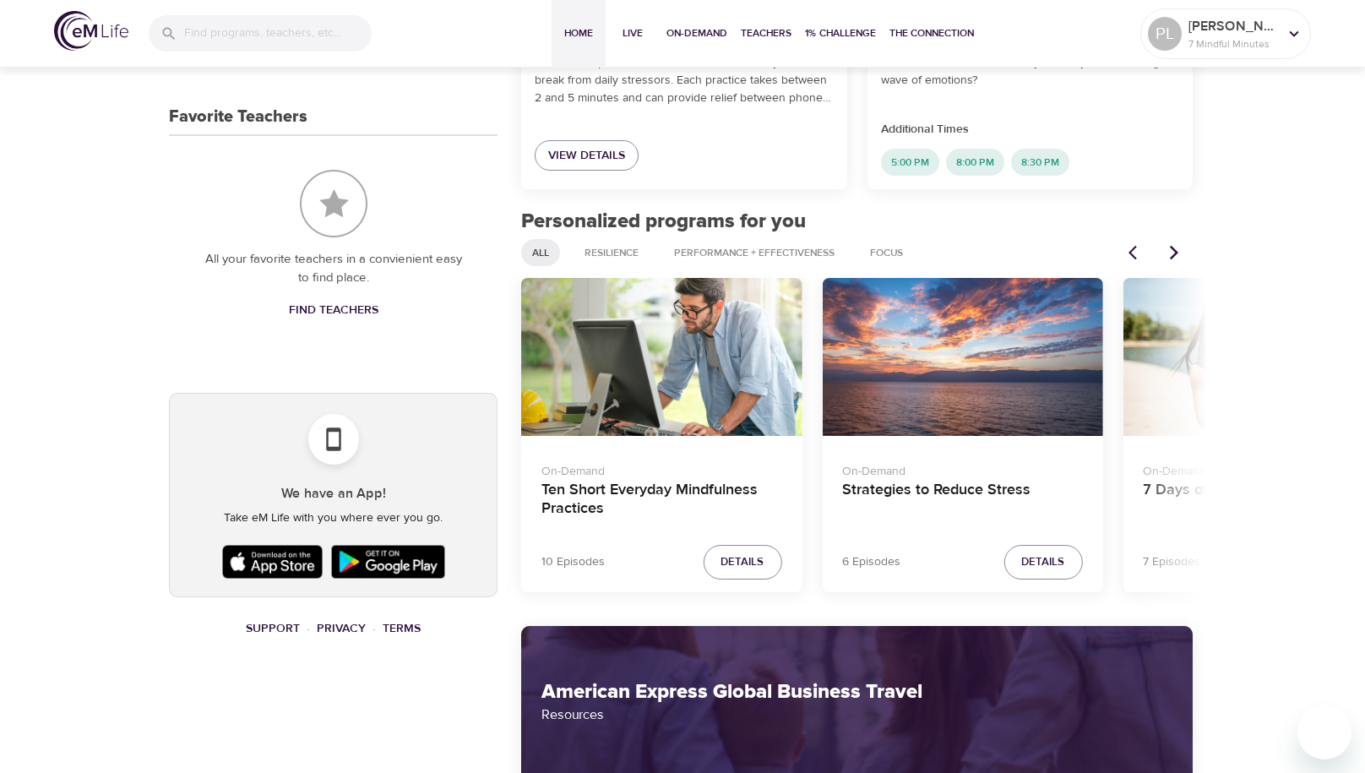
scroll to position [698, 0]
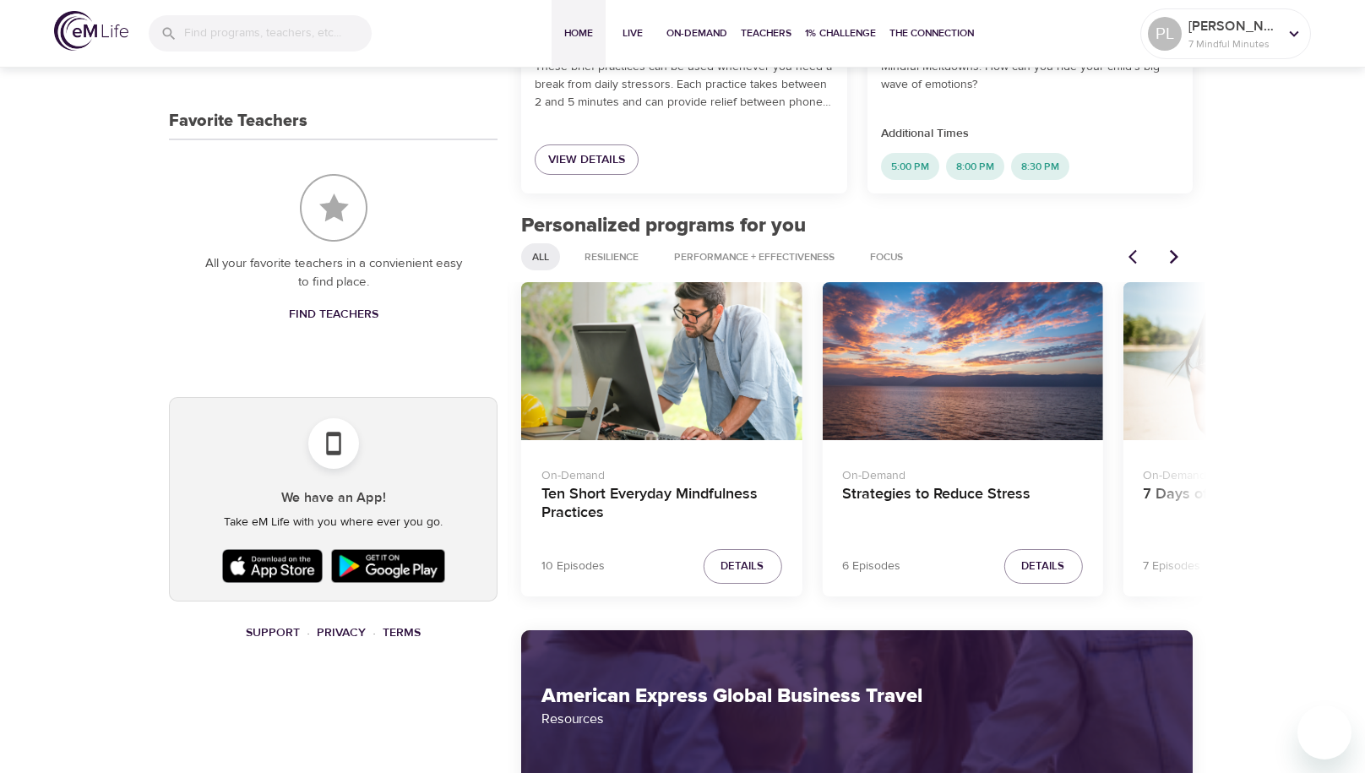
click at [1171, 252] on icon "Next items" at bounding box center [1174, 257] width 8 height 14
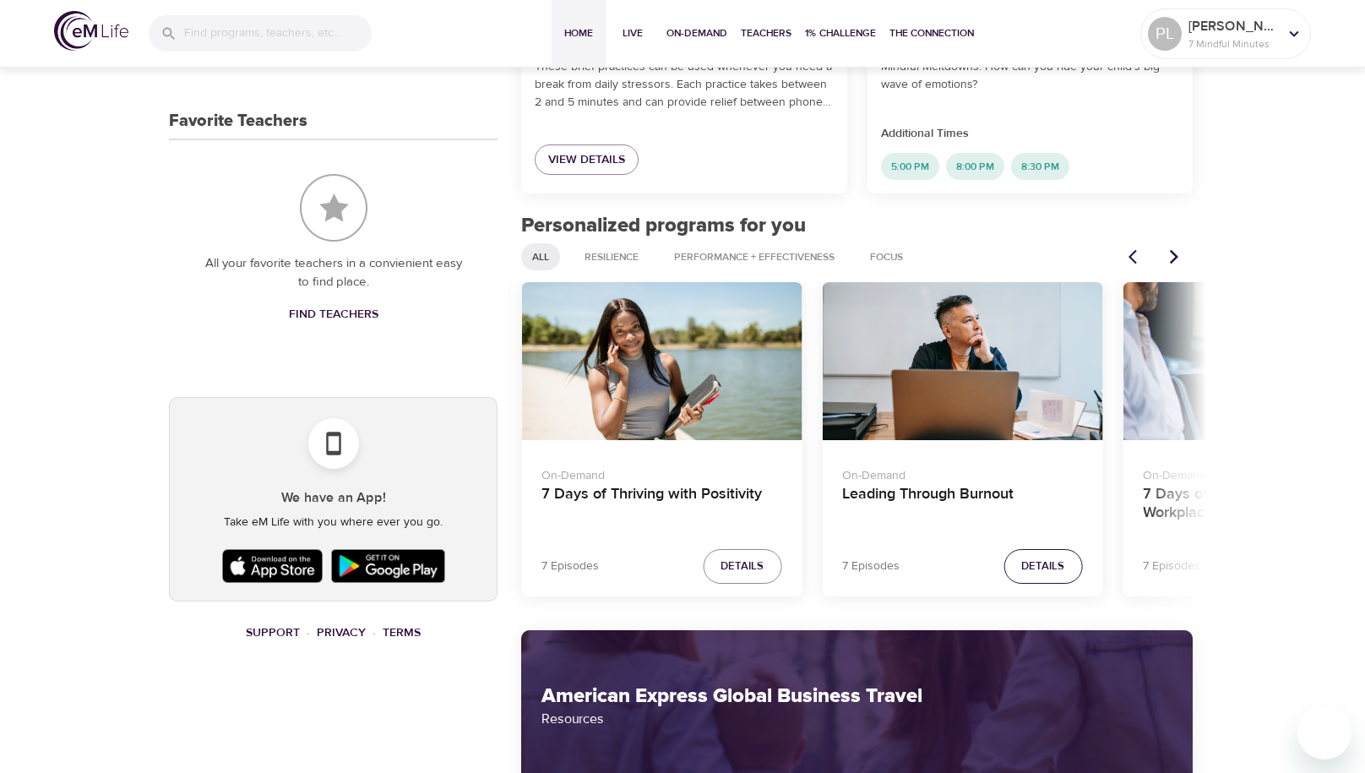
click at [1054, 575] on span "Details" at bounding box center [1042, 566] width 43 height 19
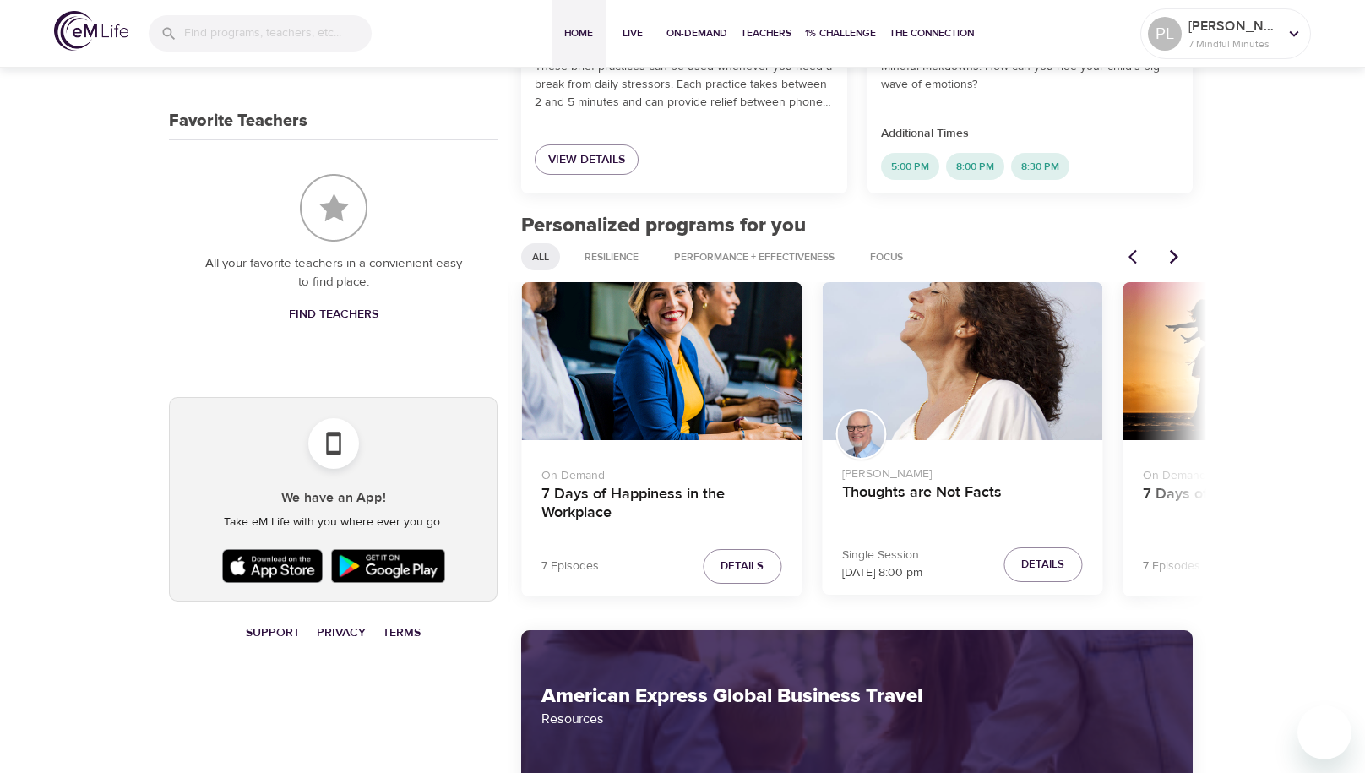
click at [1130, 258] on icon "Previous items" at bounding box center [1133, 257] width 8 height 14
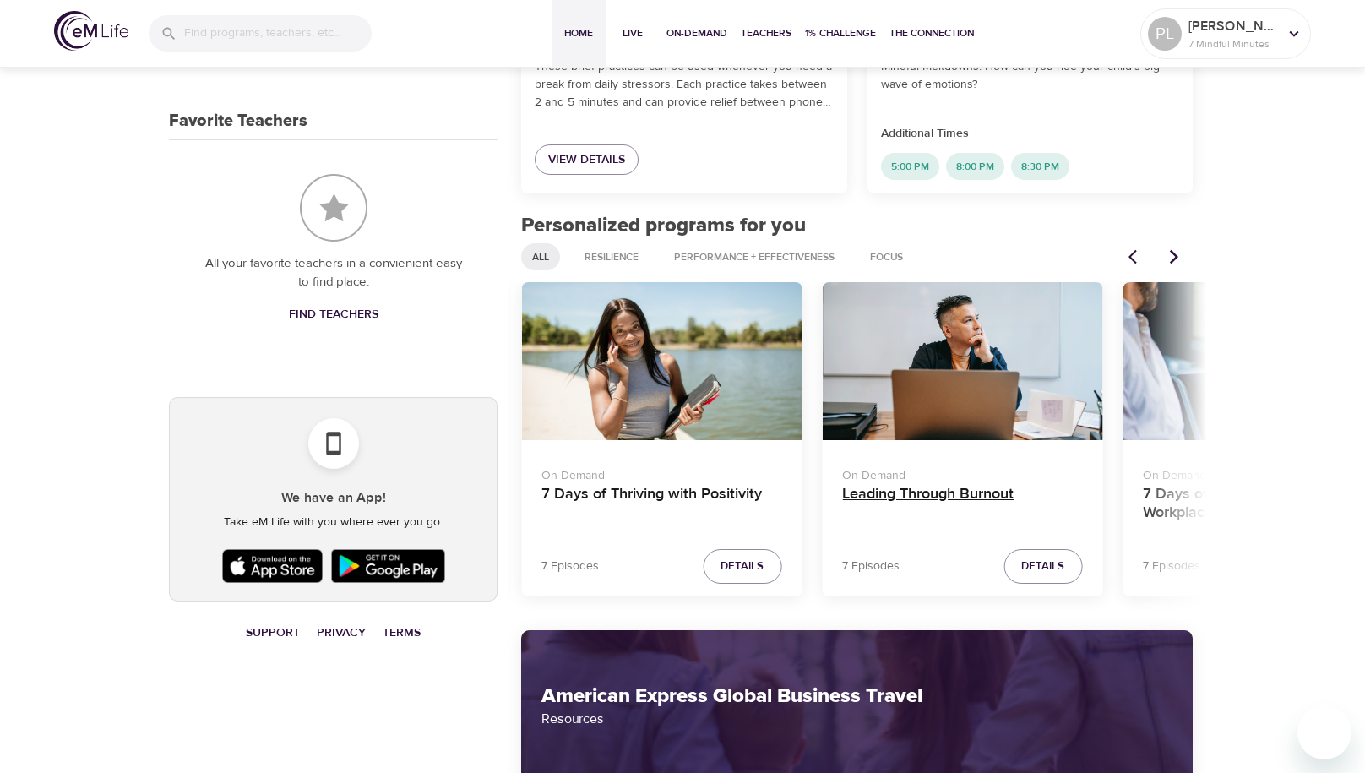
click at [986, 487] on h4 "Leading Through Burnout" at bounding box center [962, 505] width 240 height 41
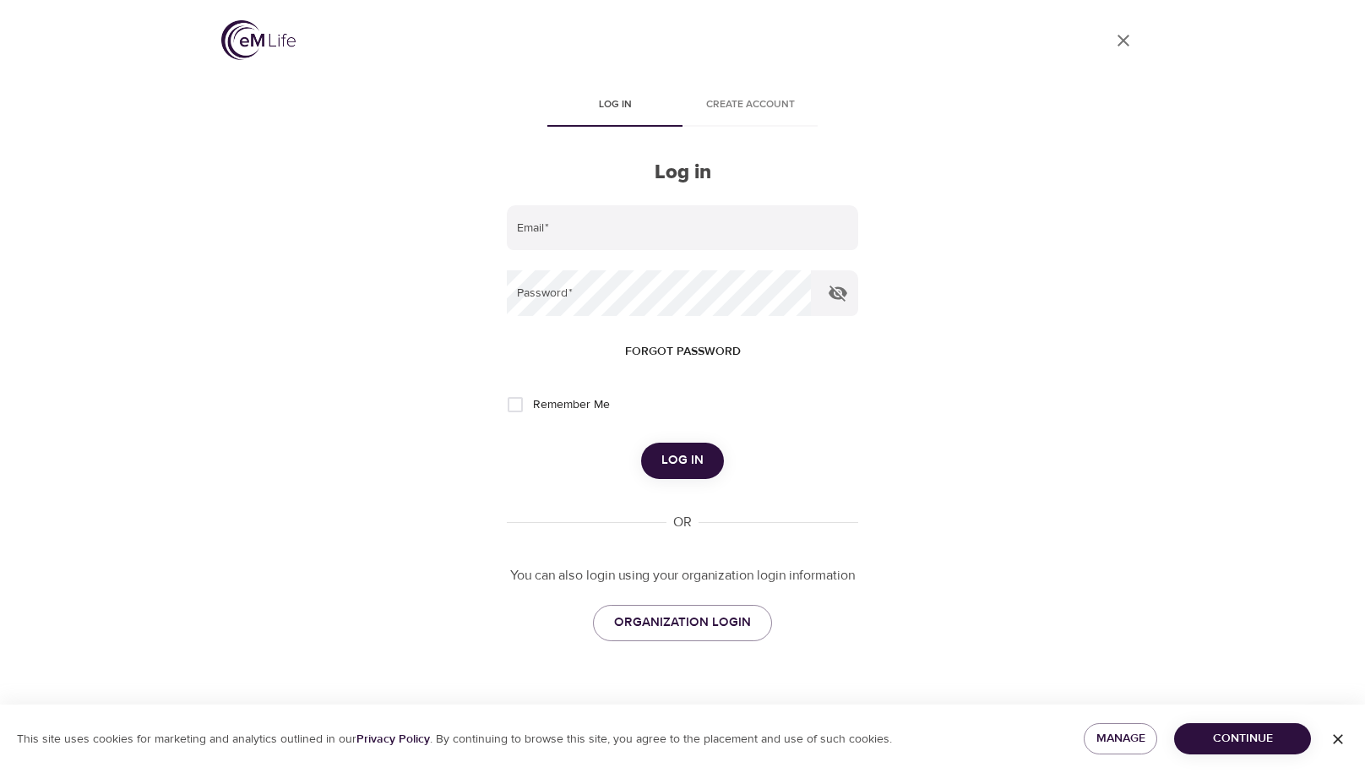
type input "[PERSON_NAME][EMAIL_ADDRESS][PERSON_NAME][DOMAIN_NAME]"
click at [707, 461] on button "Log in" at bounding box center [682, 460] width 83 height 35
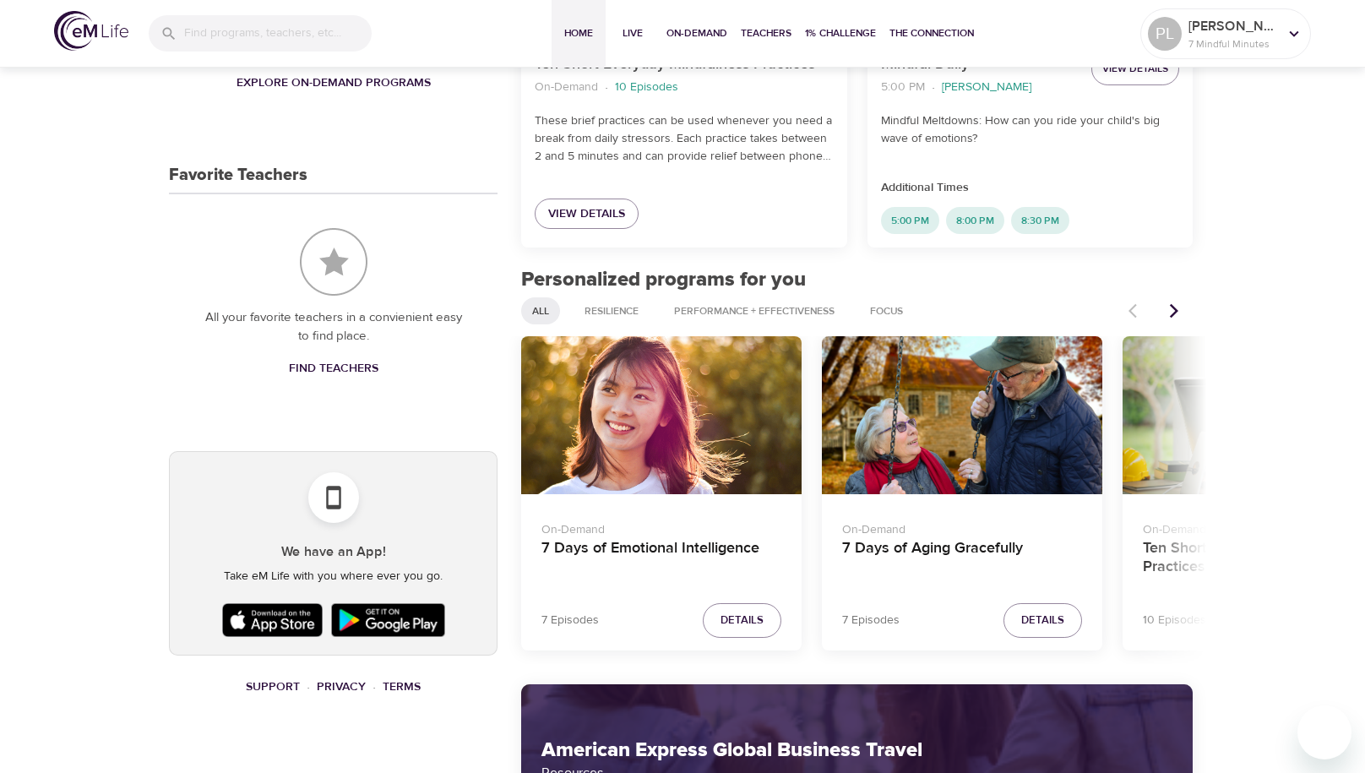
scroll to position [660, 0]
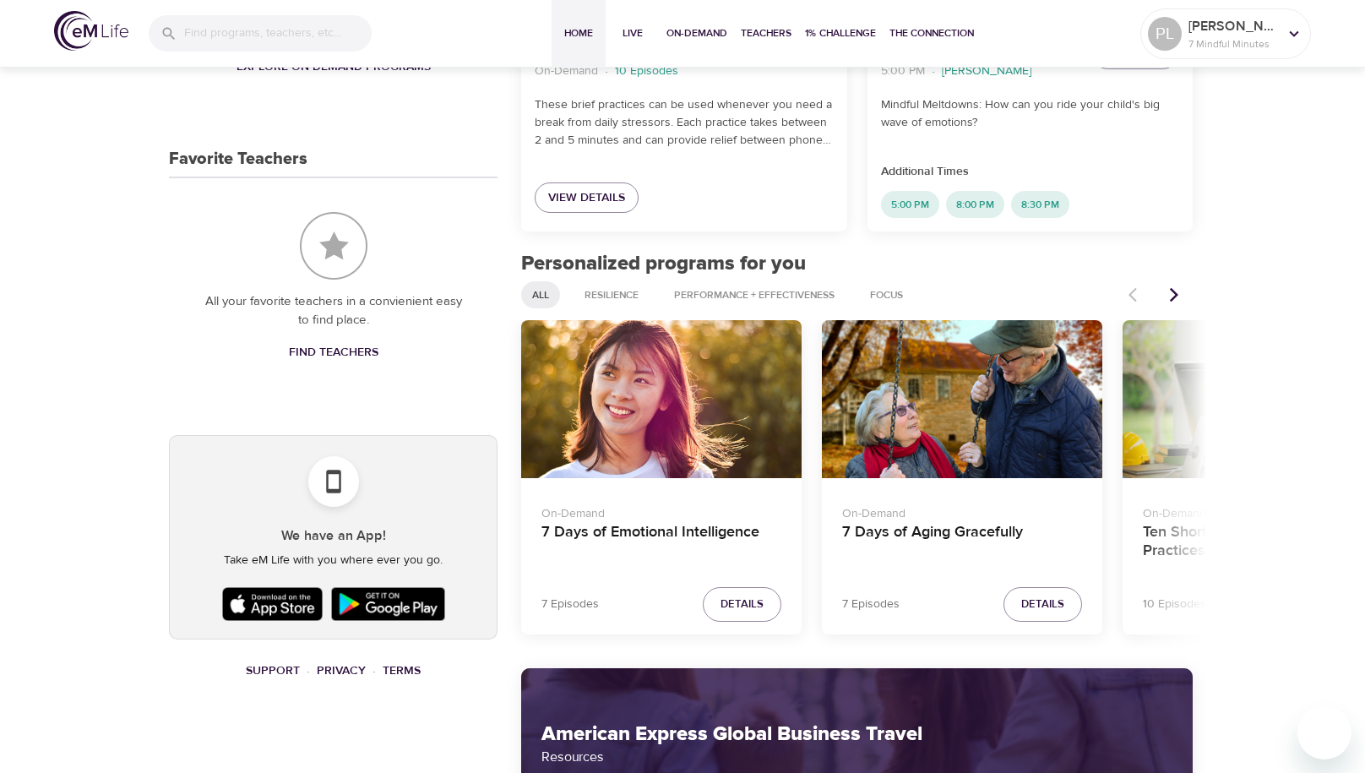
click at [1174, 301] on icon "Next items" at bounding box center [1174, 294] width 17 height 17
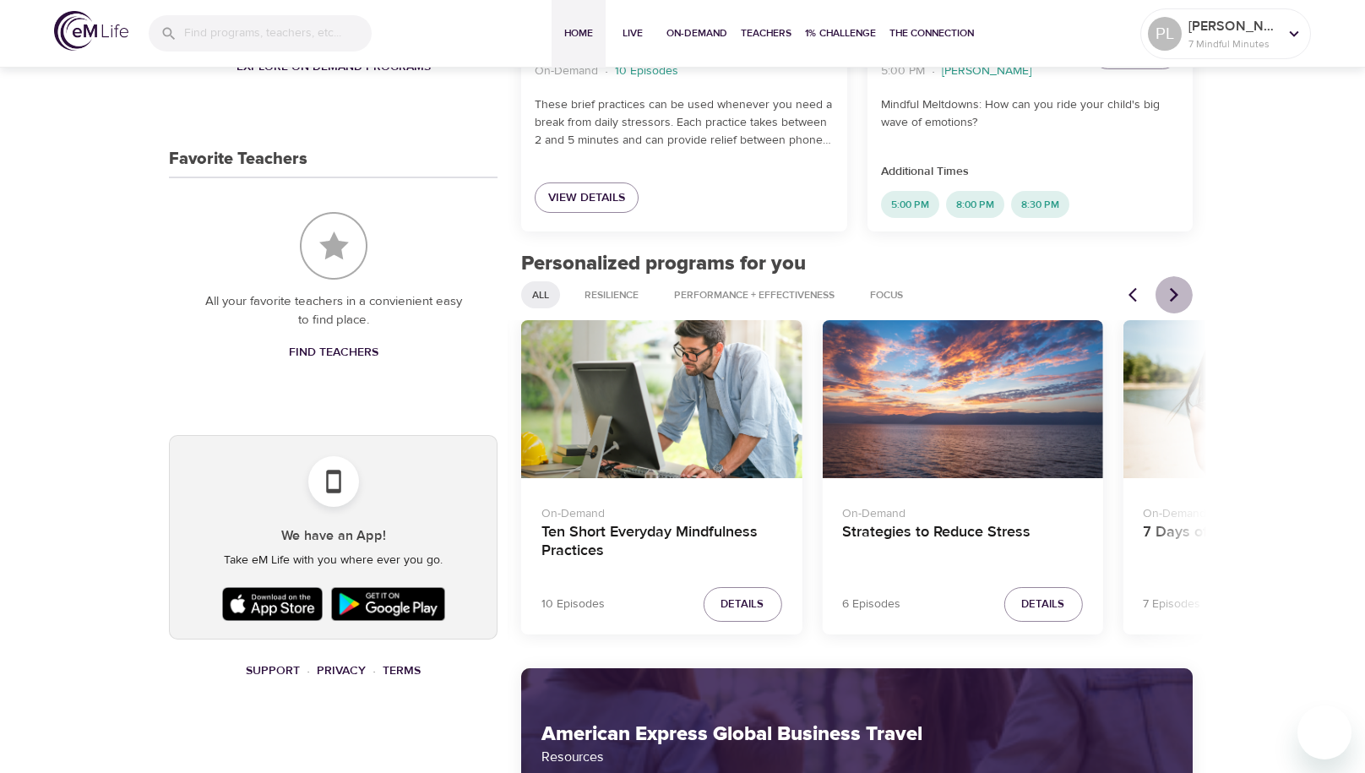
click at [1174, 301] on icon "Next items" at bounding box center [1174, 294] width 17 height 17
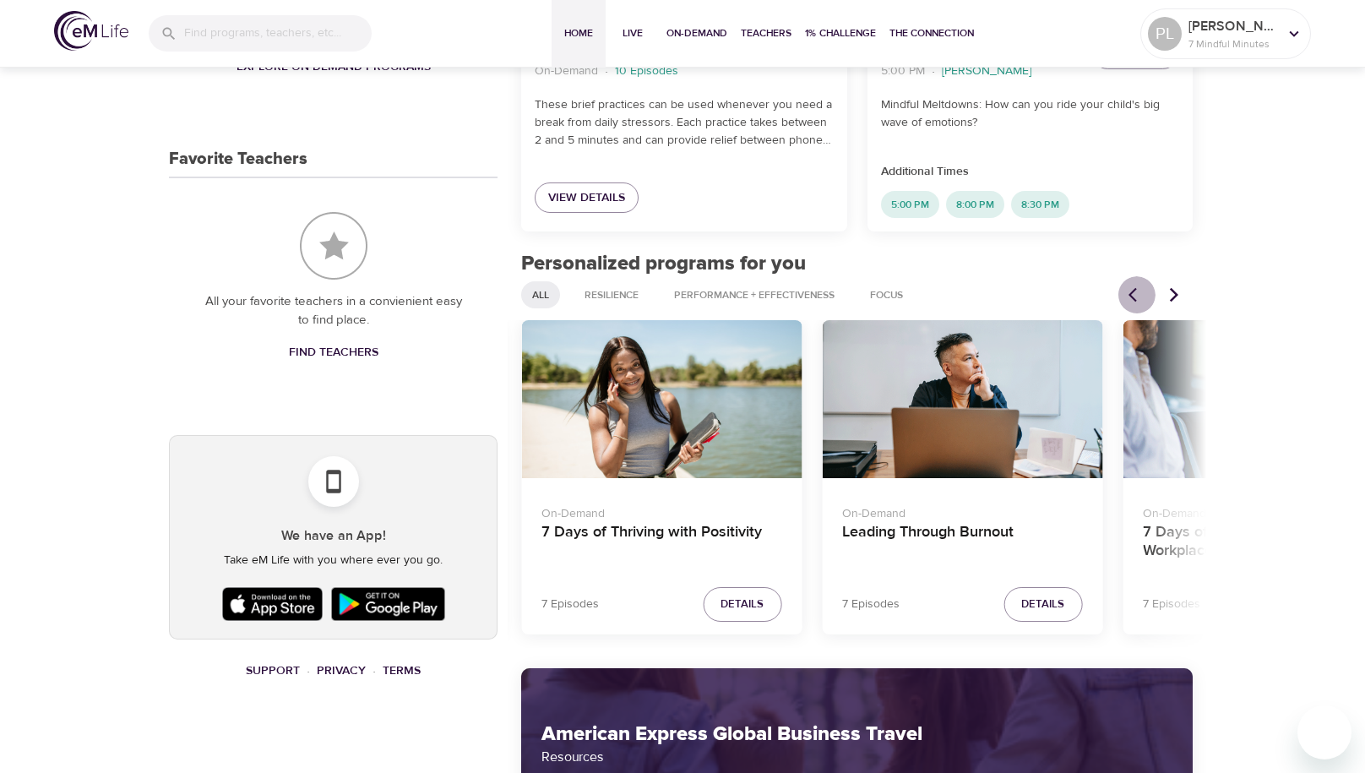
click at [1125, 298] on button "Previous items" at bounding box center [1137, 294] width 37 height 37
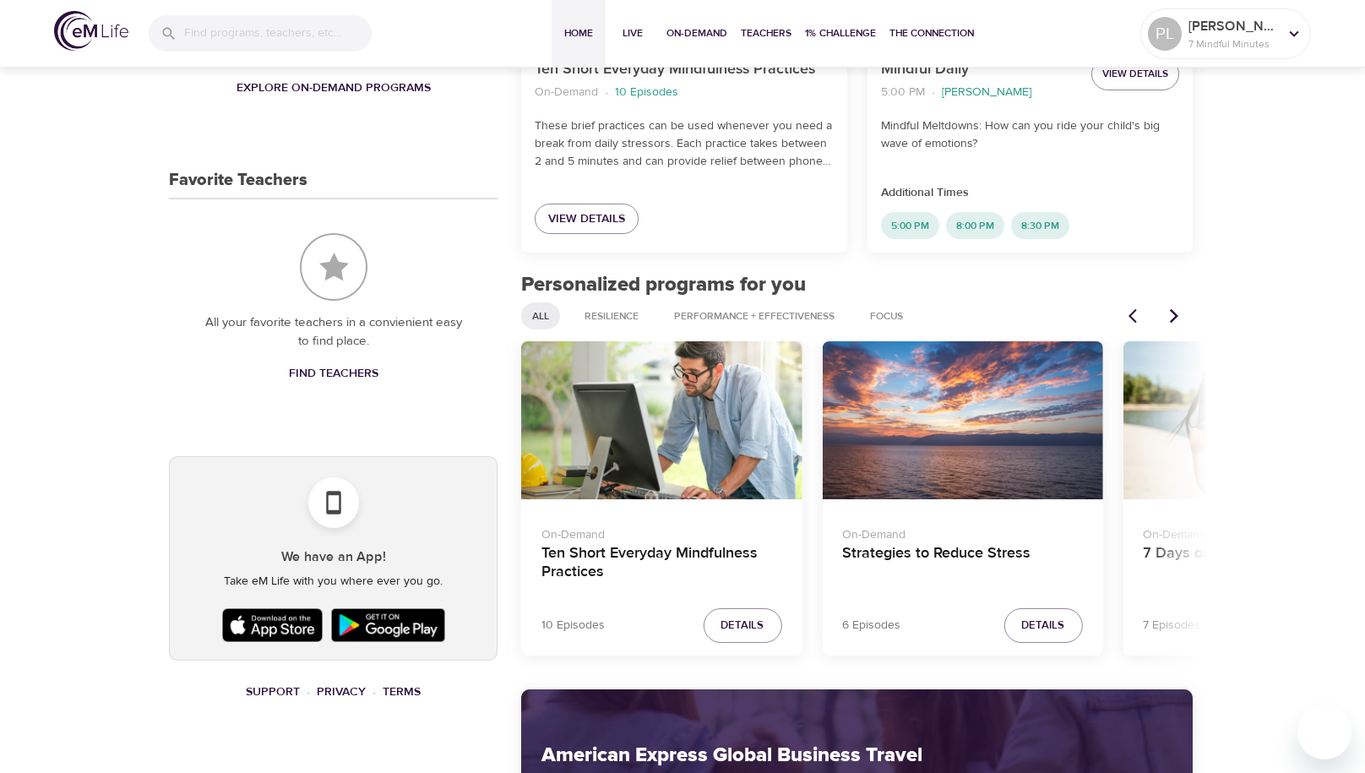
scroll to position [635, 0]
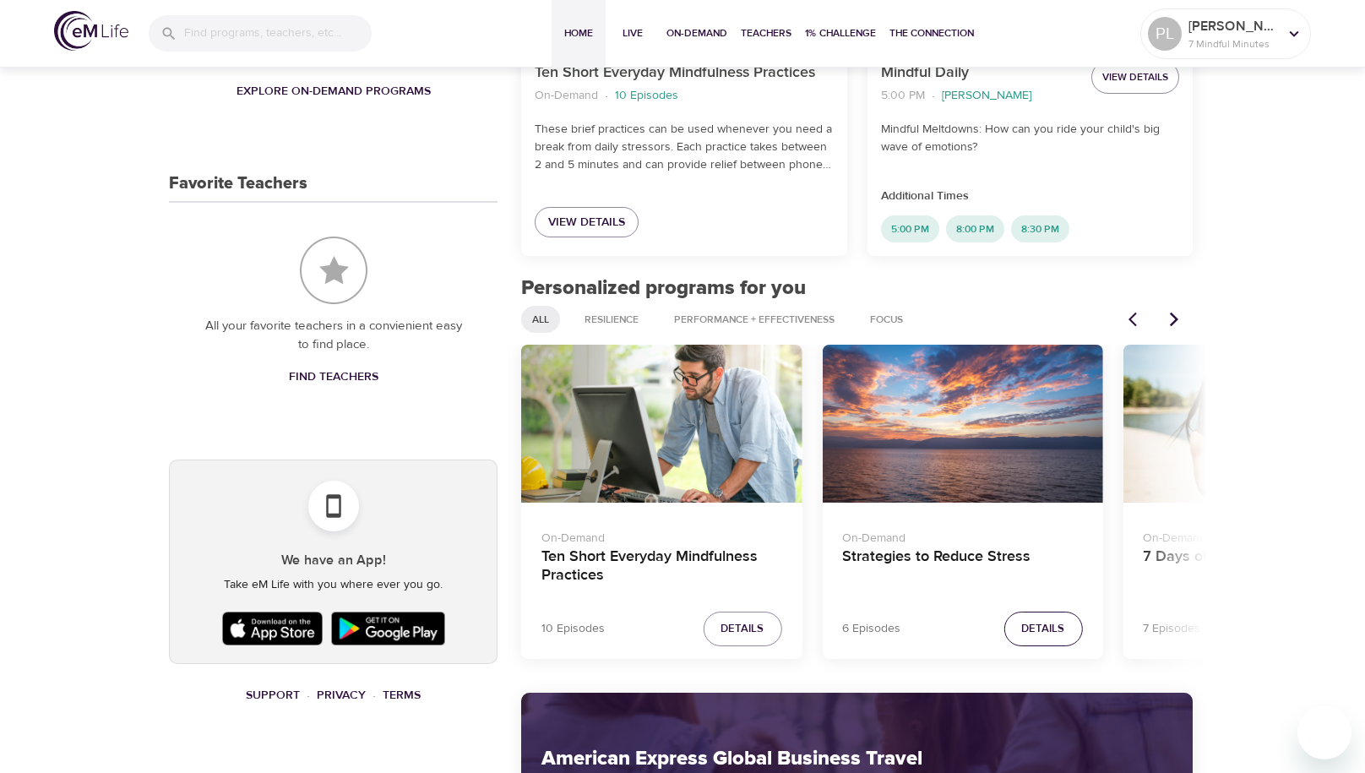
click at [1032, 626] on span "Details" at bounding box center [1042, 628] width 43 height 19
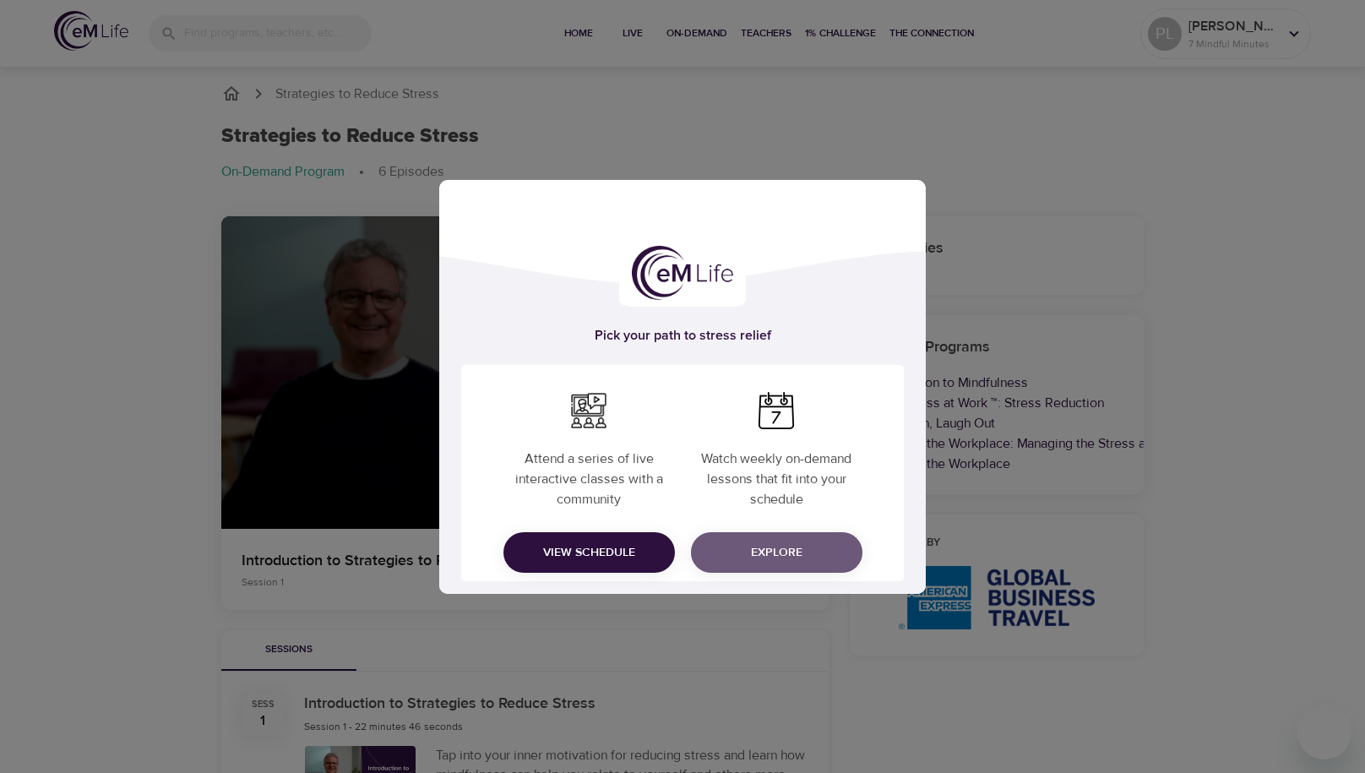
click at [777, 563] on button "Explore" at bounding box center [777, 552] width 172 height 41
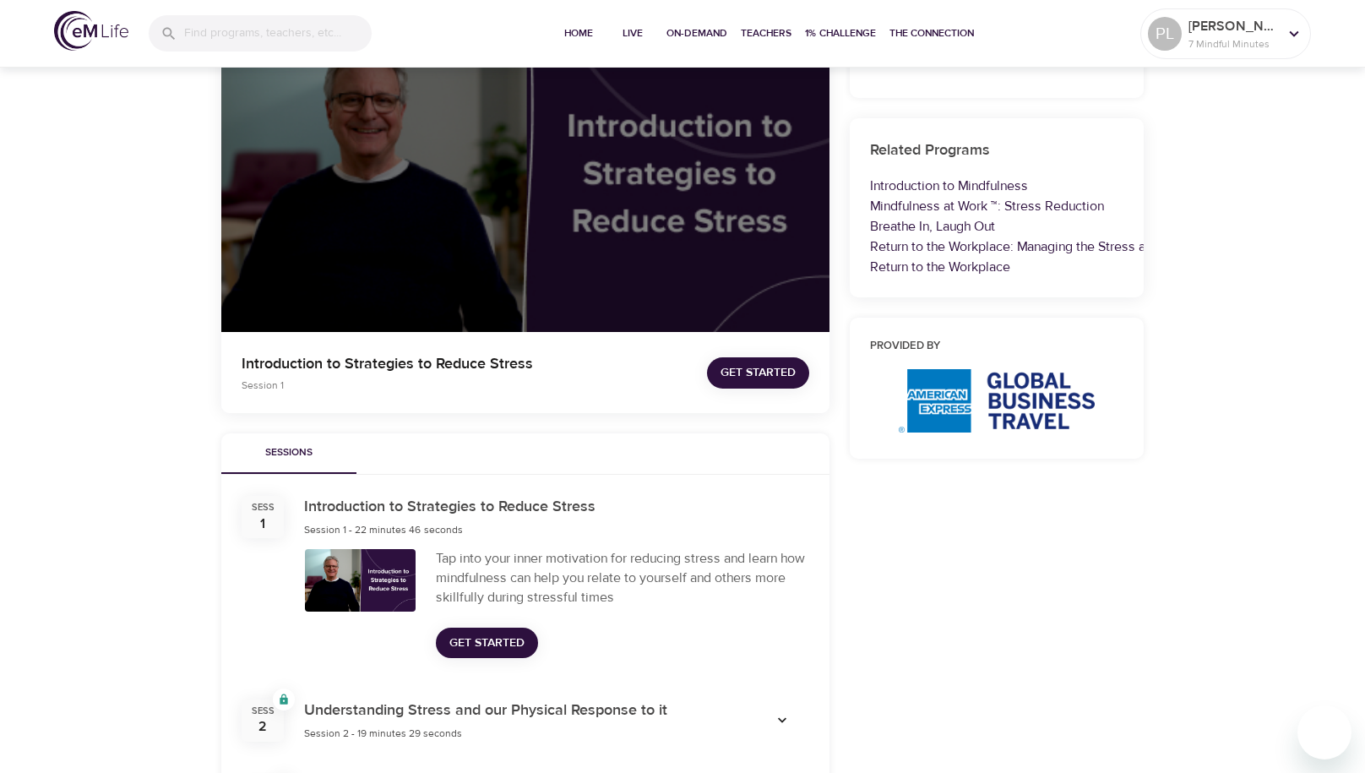
scroll to position [193, 0]
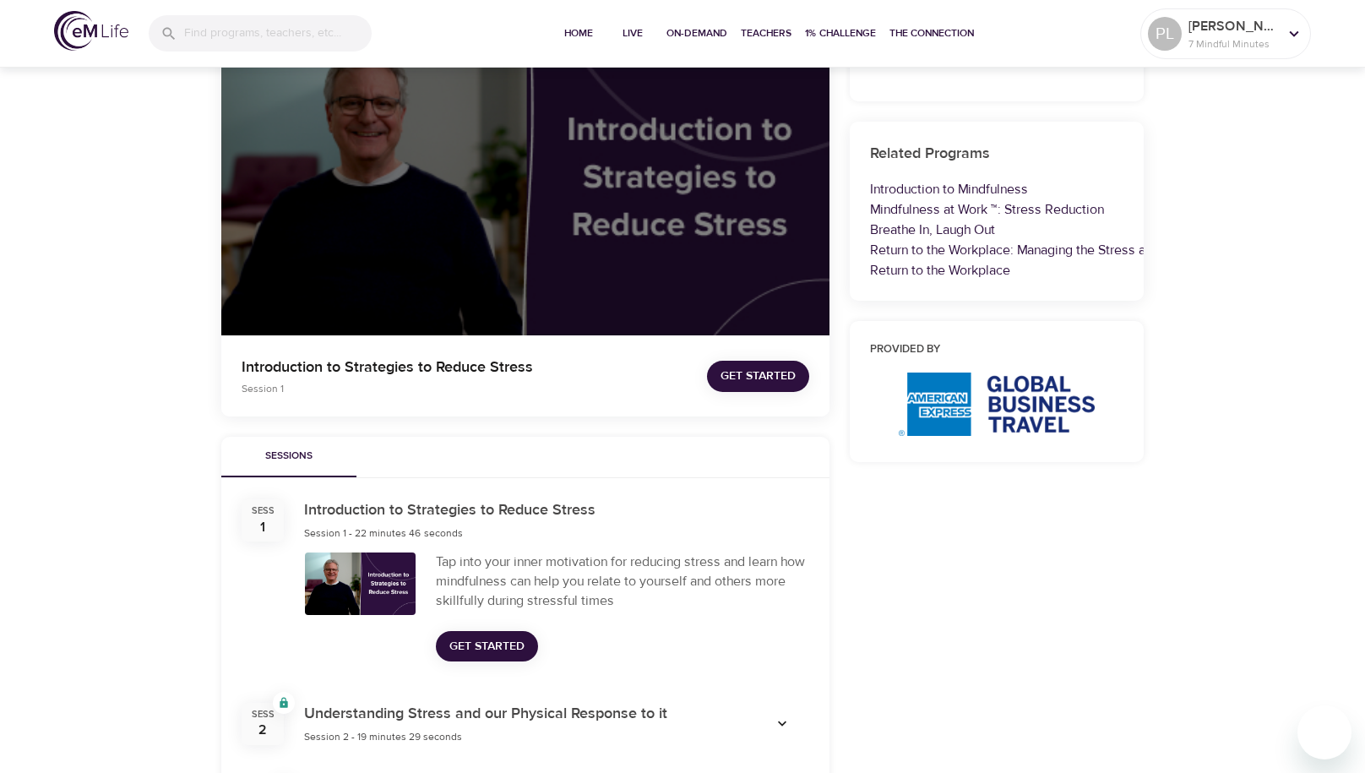
click at [732, 370] on span "Get Started" at bounding box center [758, 376] width 75 height 21
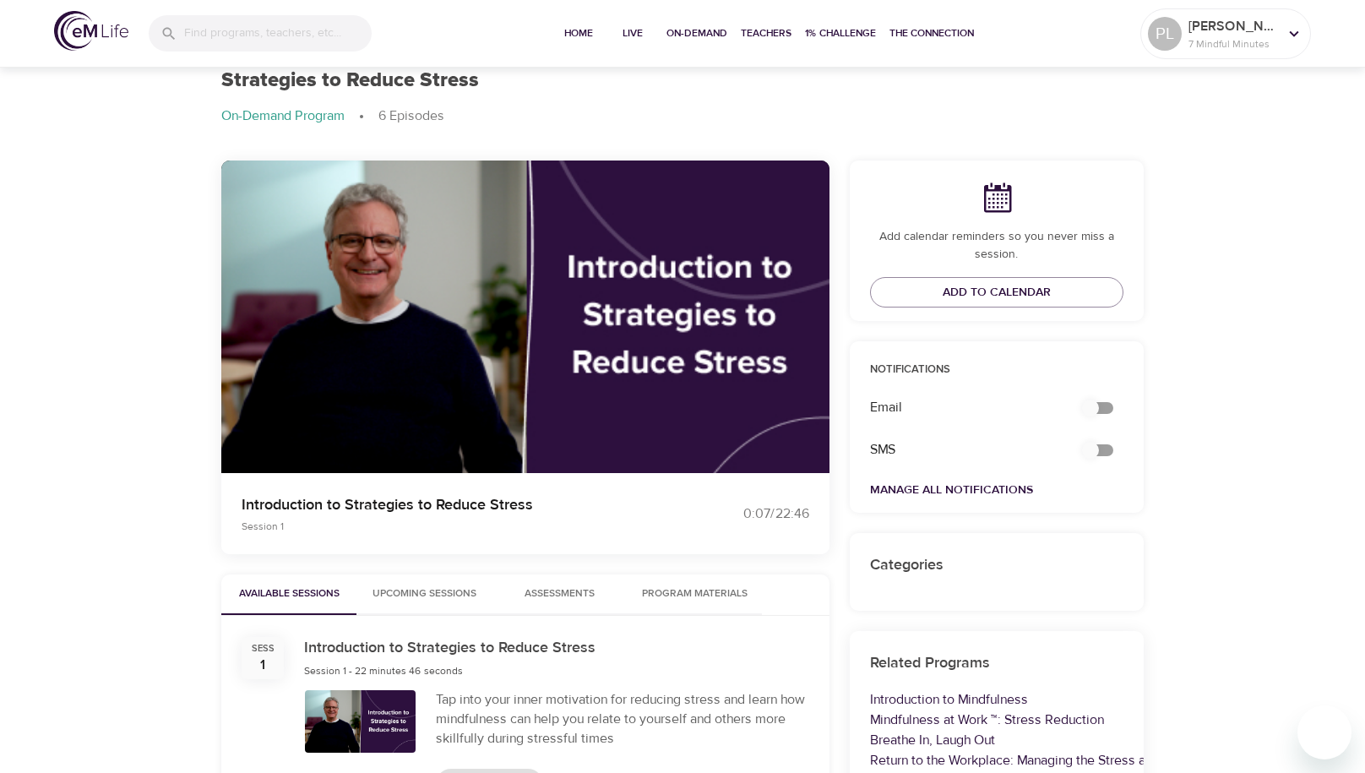
scroll to position [50, 0]
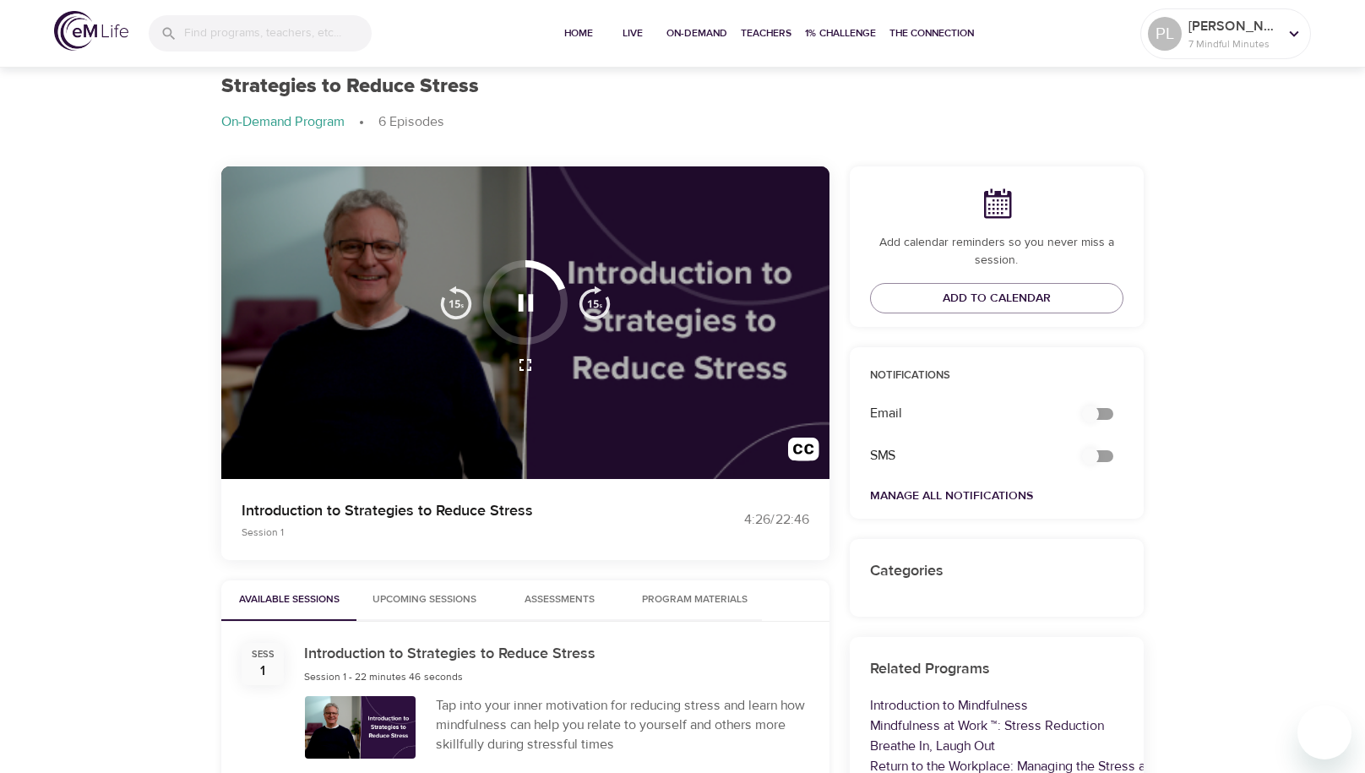
click at [521, 304] on icon "button" at bounding box center [525, 302] width 15 height 17
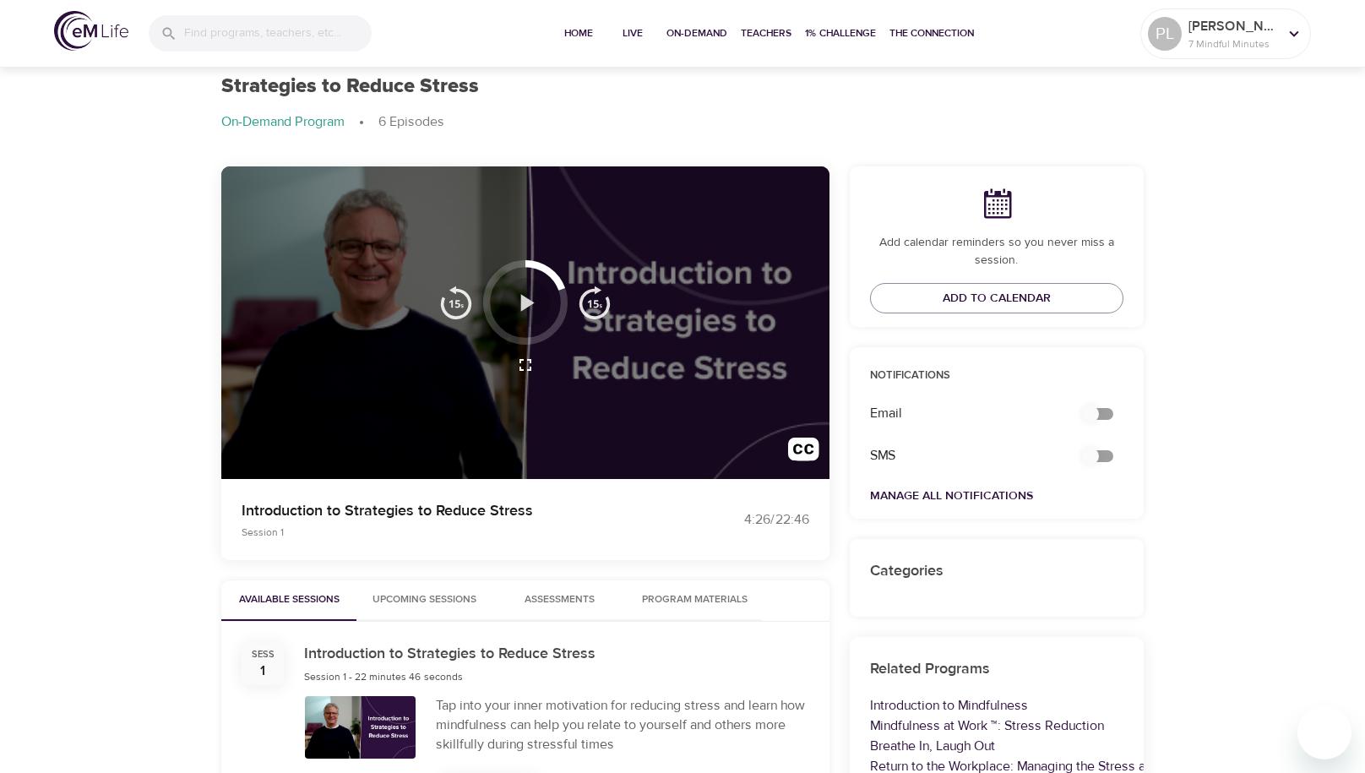
click at [522, 303] on icon "button" at bounding box center [527, 302] width 14 height 17
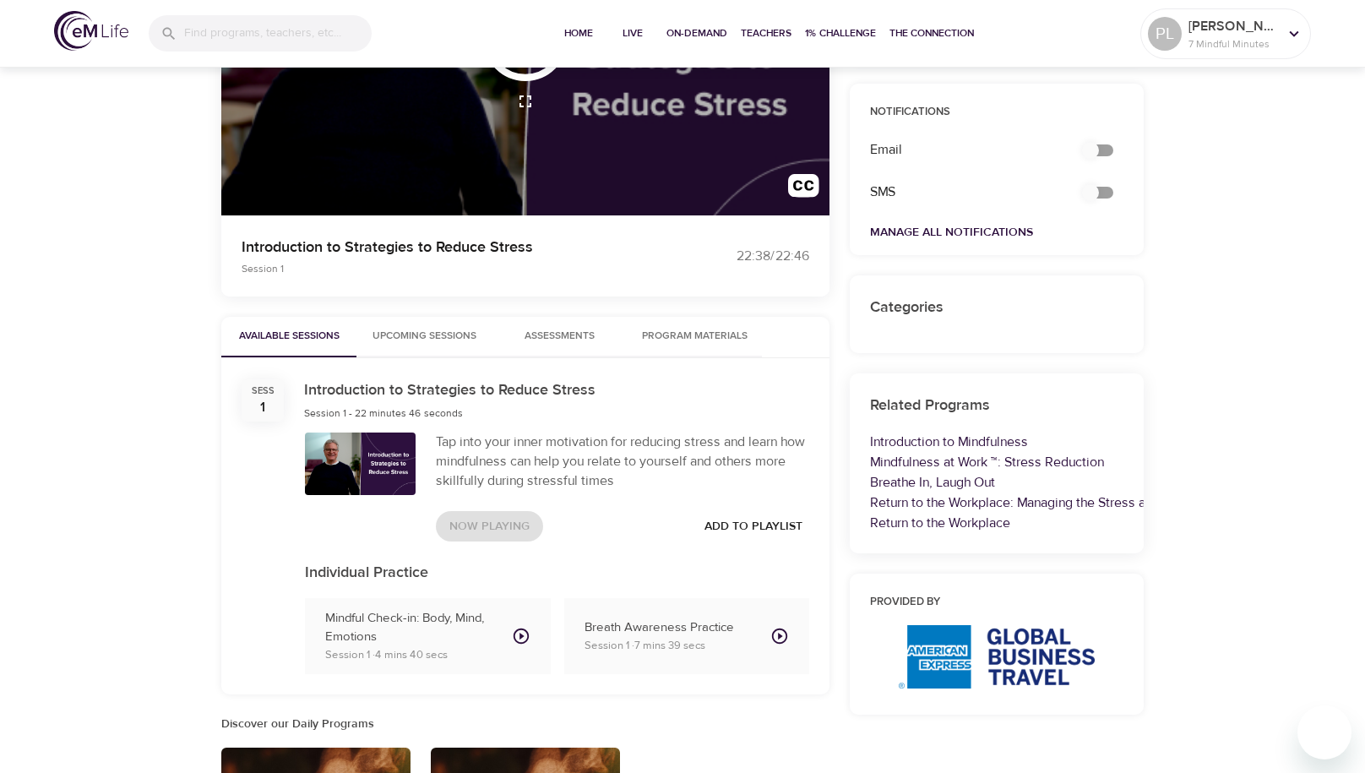
scroll to position [319, 0]
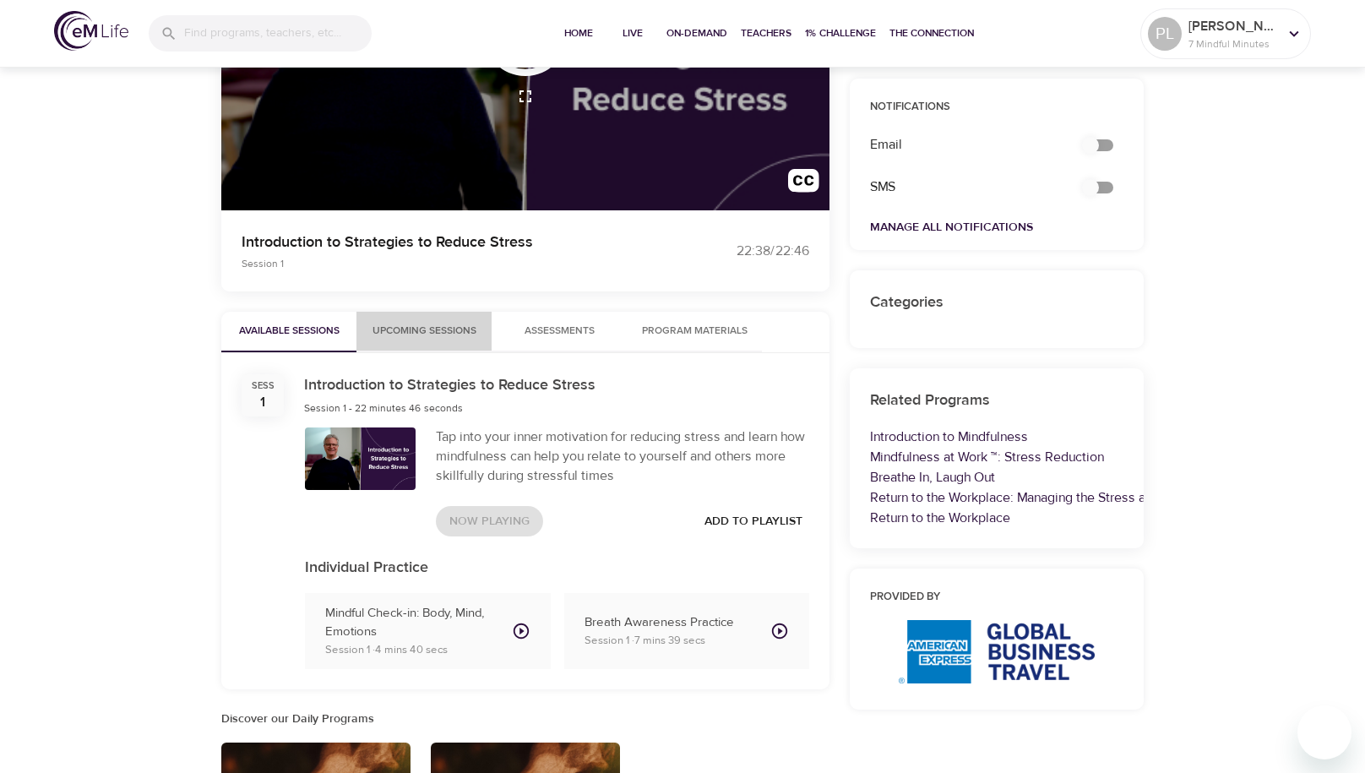
click at [453, 326] on span "Upcoming Sessions" at bounding box center [424, 332] width 115 height 18
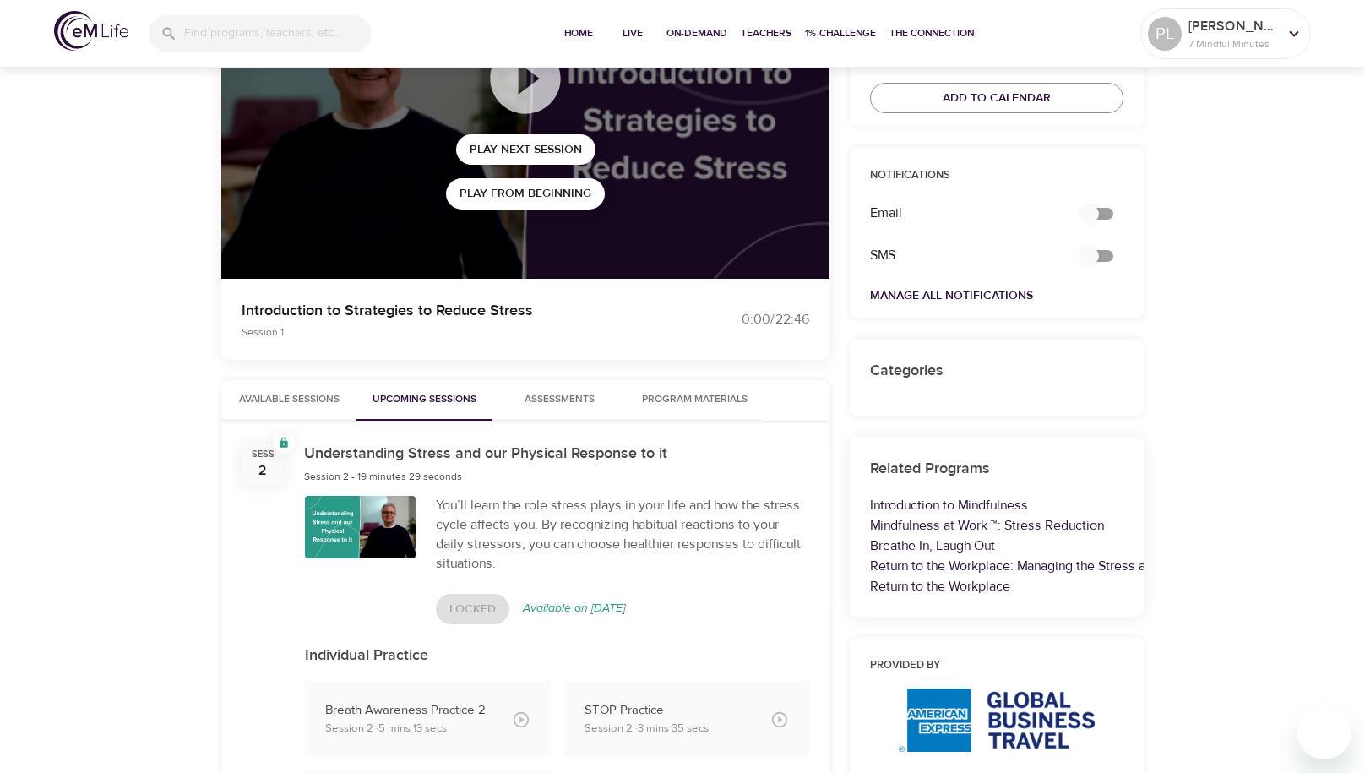
scroll to position [0, 0]
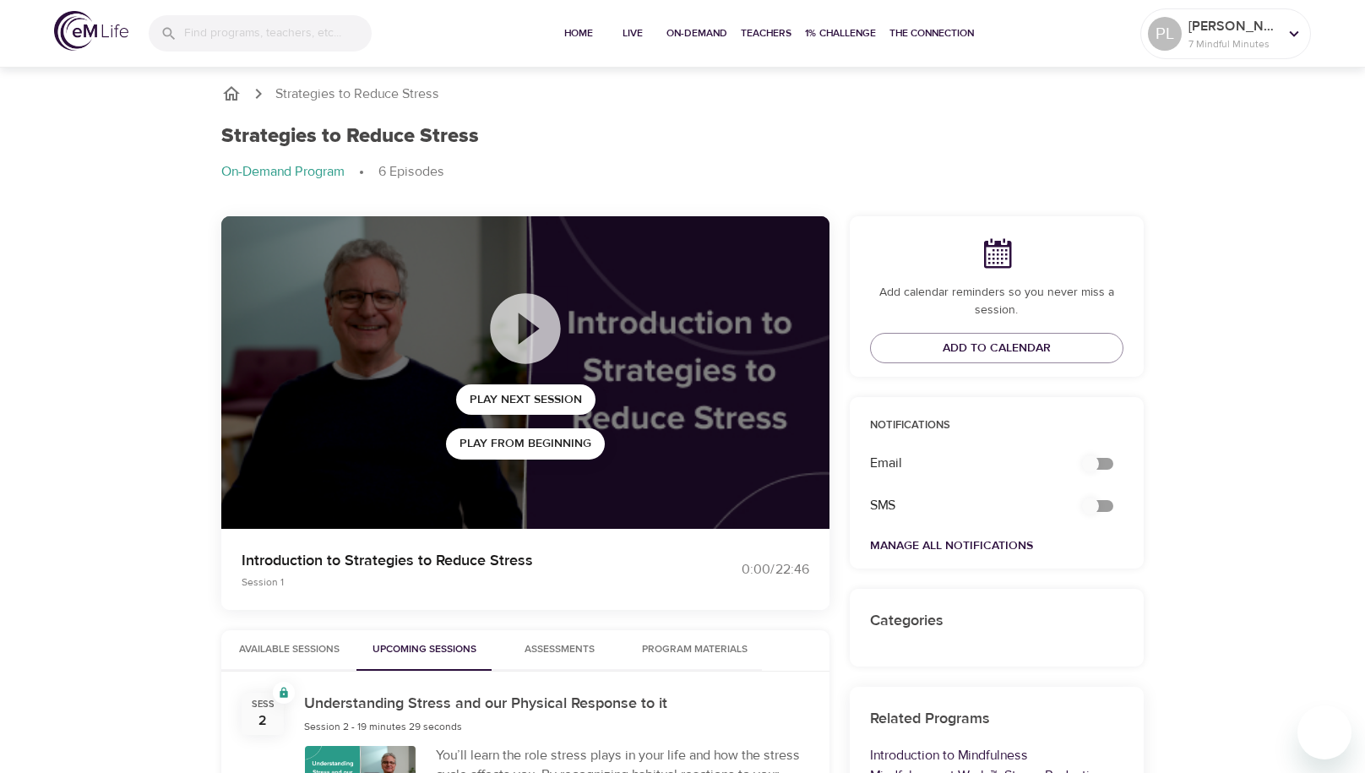
click at [233, 94] on icon "breadcrumb" at bounding box center [231, 93] width 17 height 14
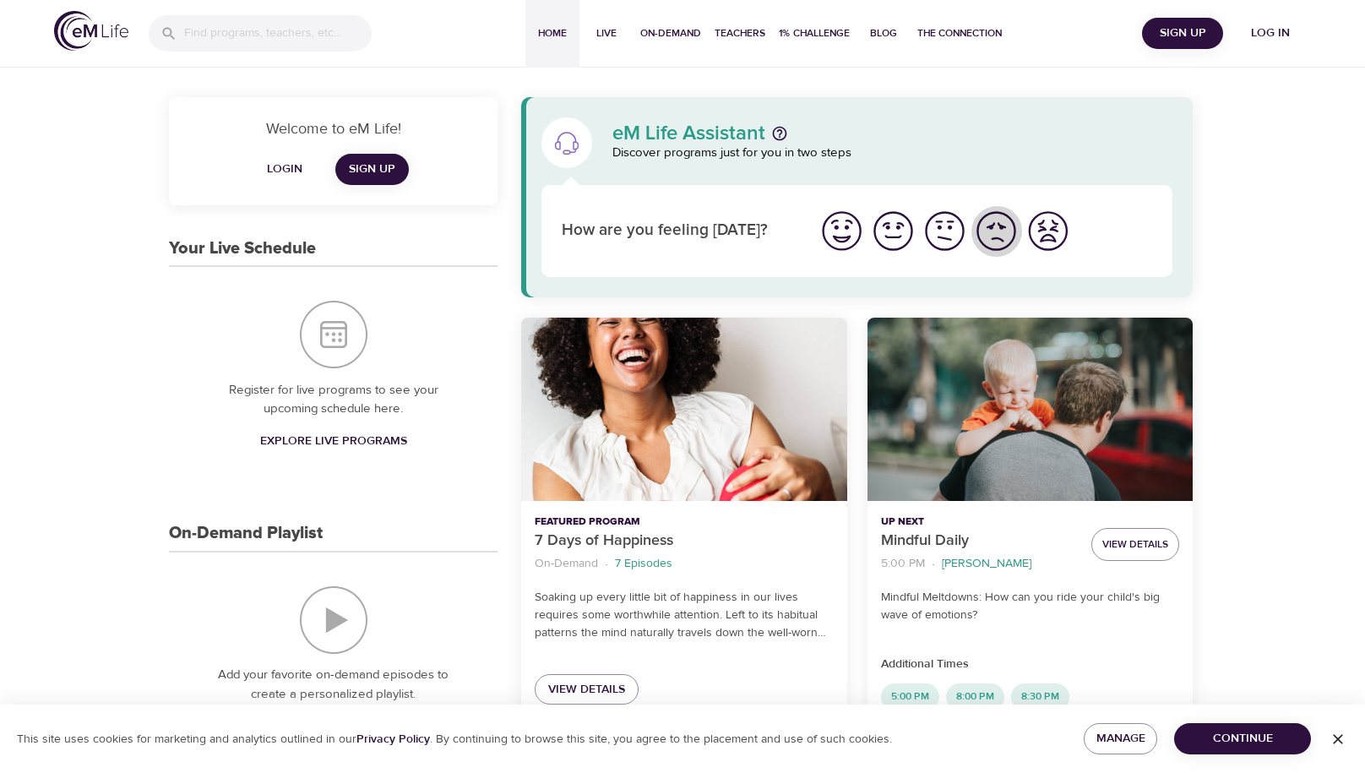
click at [1000, 229] on img "I'm feeling bad" at bounding box center [996, 231] width 46 height 46
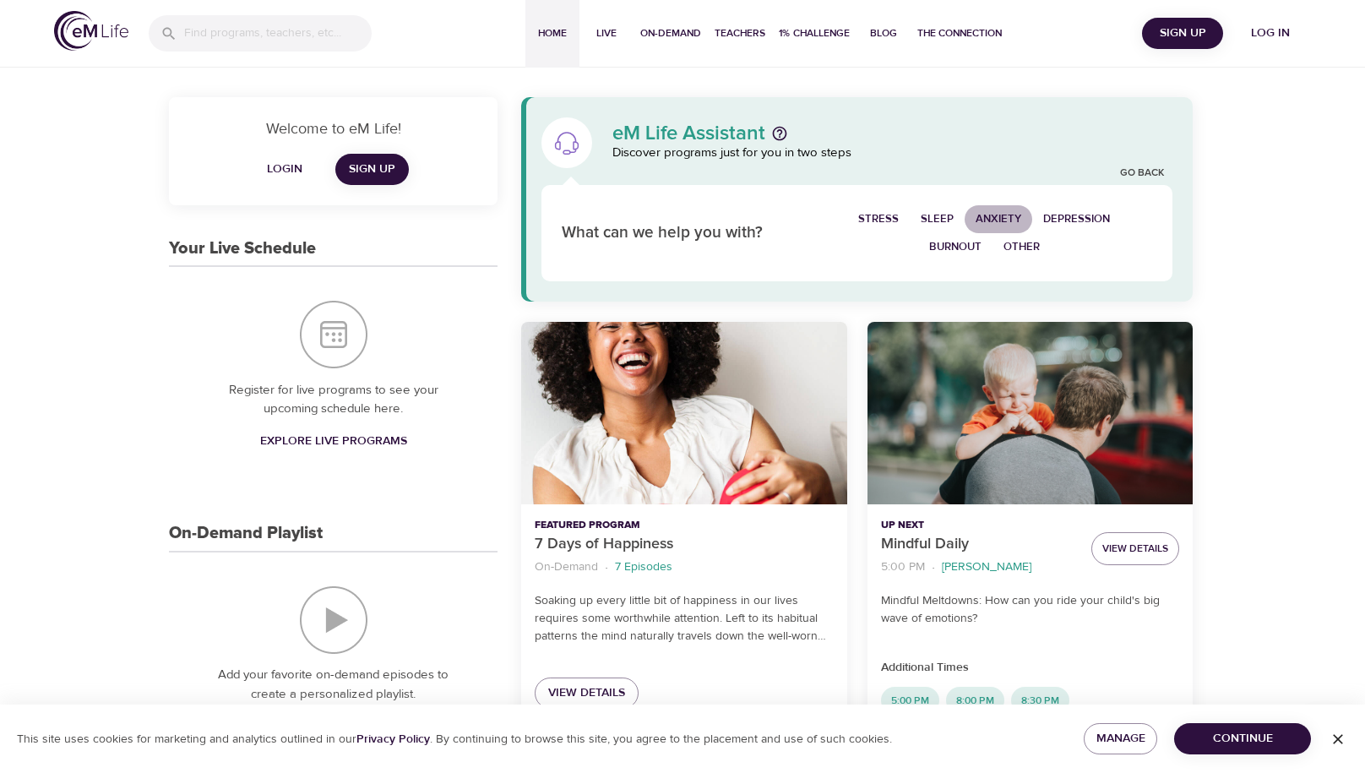
click at [996, 214] on span "Anxiety" at bounding box center [999, 219] width 46 height 19
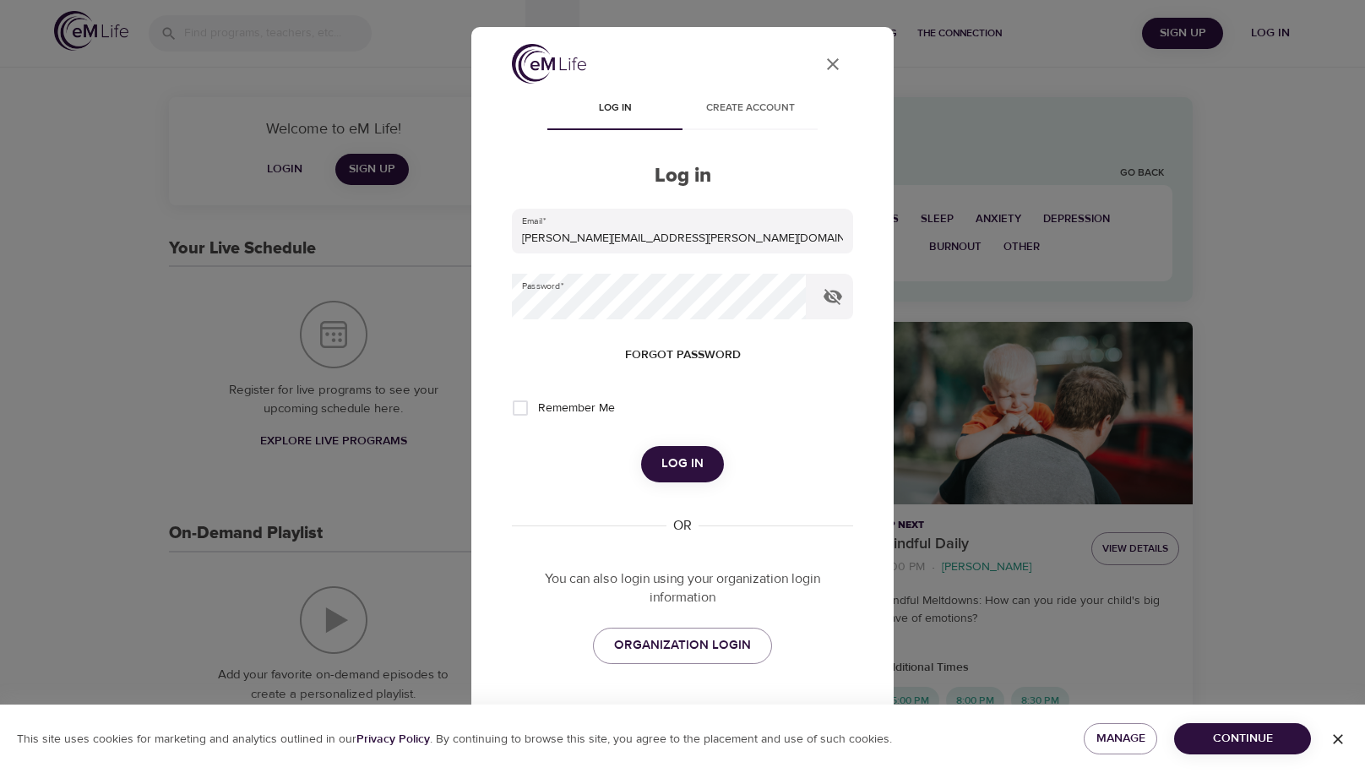
click at [701, 460] on span "Log in" at bounding box center [683, 464] width 42 height 22
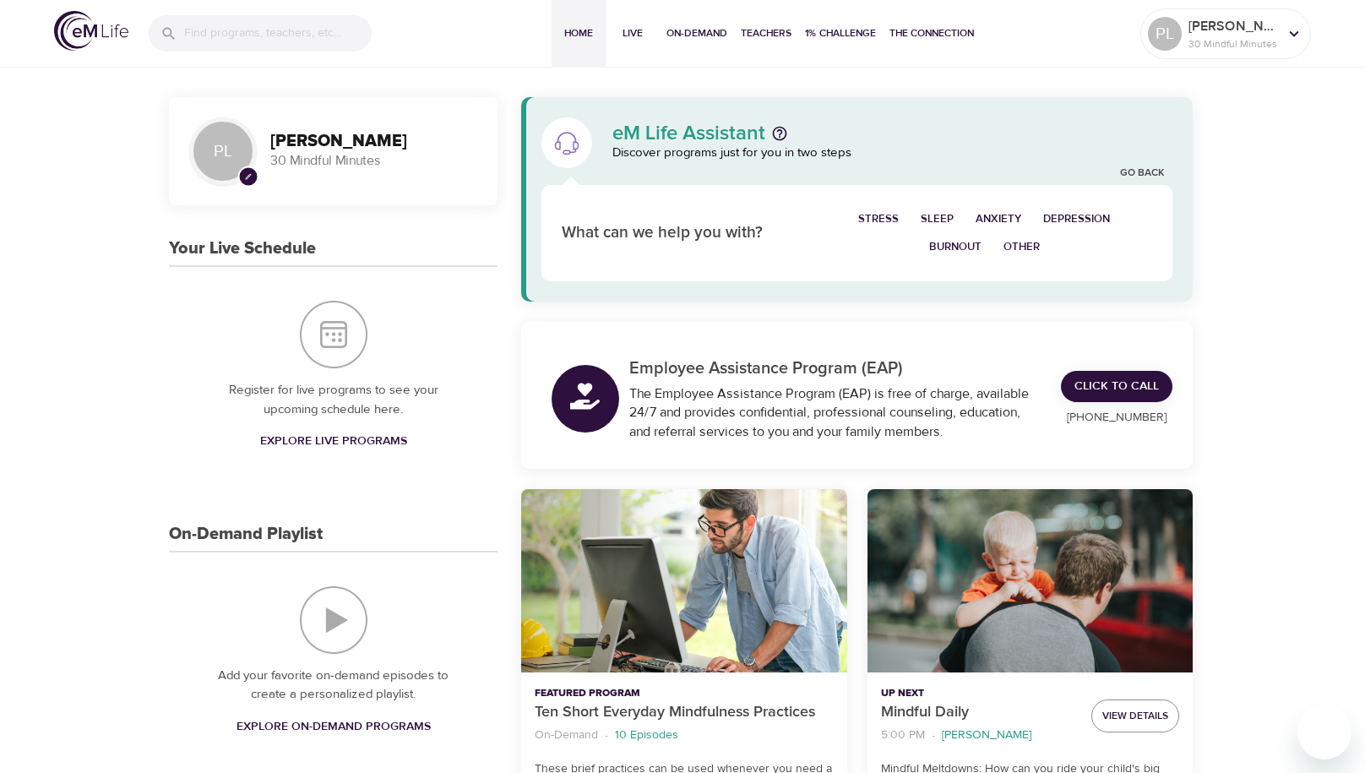
click at [995, 215] on span "Anxiety" at bounding box center [999, 219] width 46 height 19
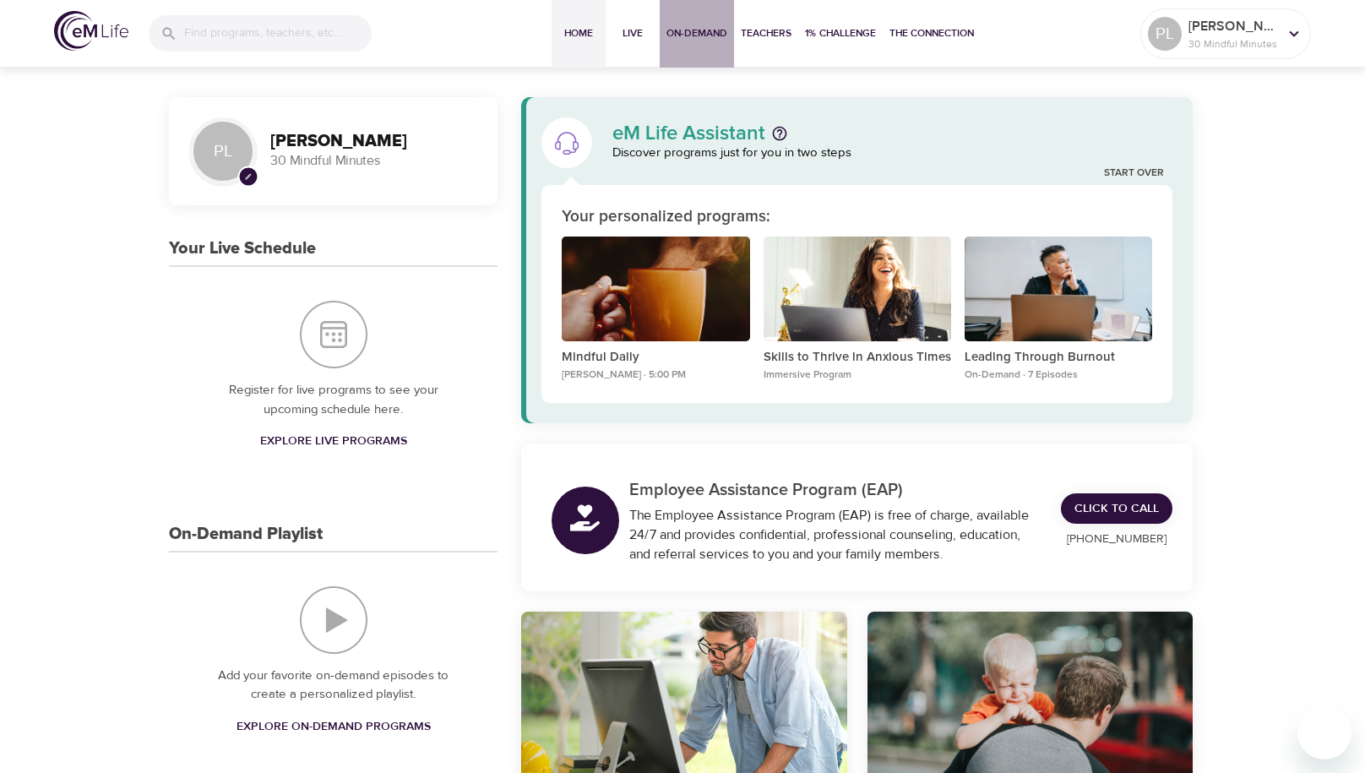
click at [722, 34] on span "On-Demand" at bounding box center [697, 34] width 61 height 18
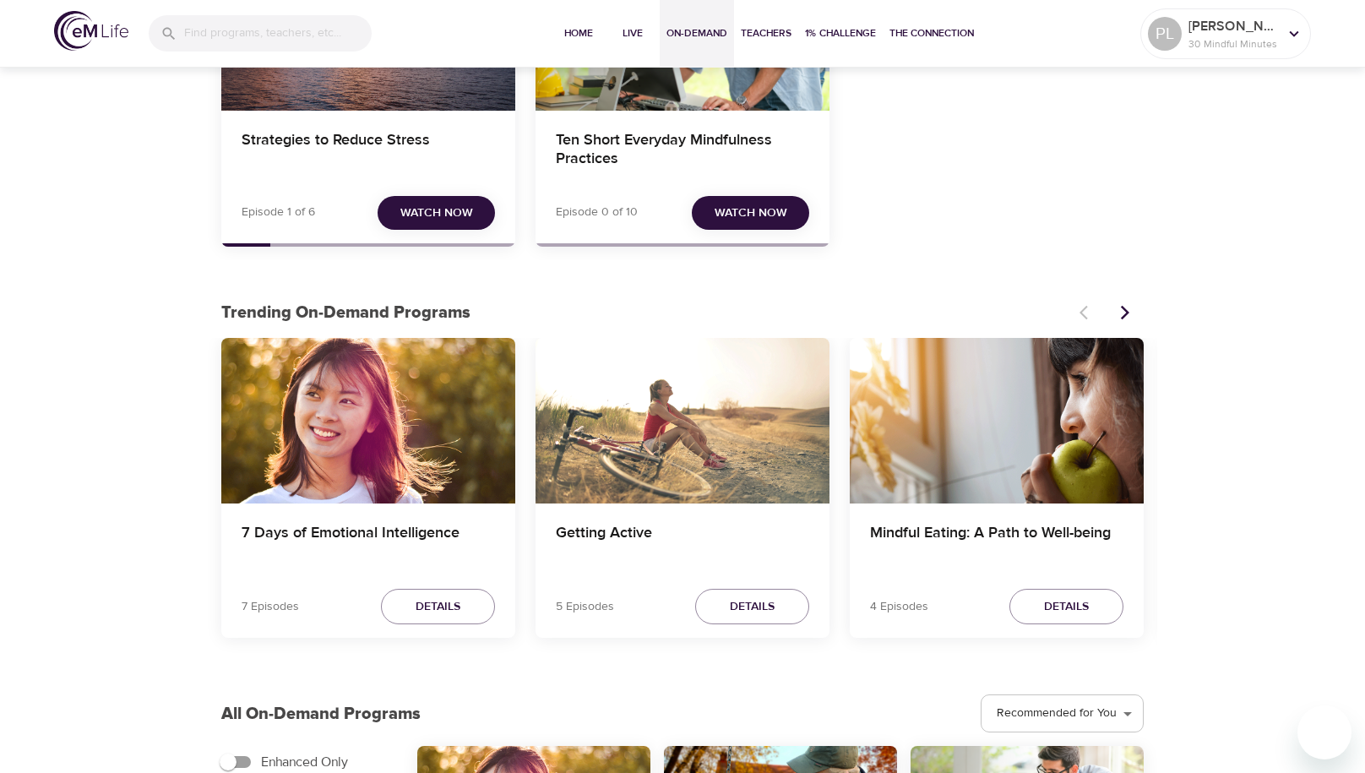
scroll to position [258, 0]
click at [453, 210] on span "Watch Now" at bounding box center [436, 212] width 73 height 21
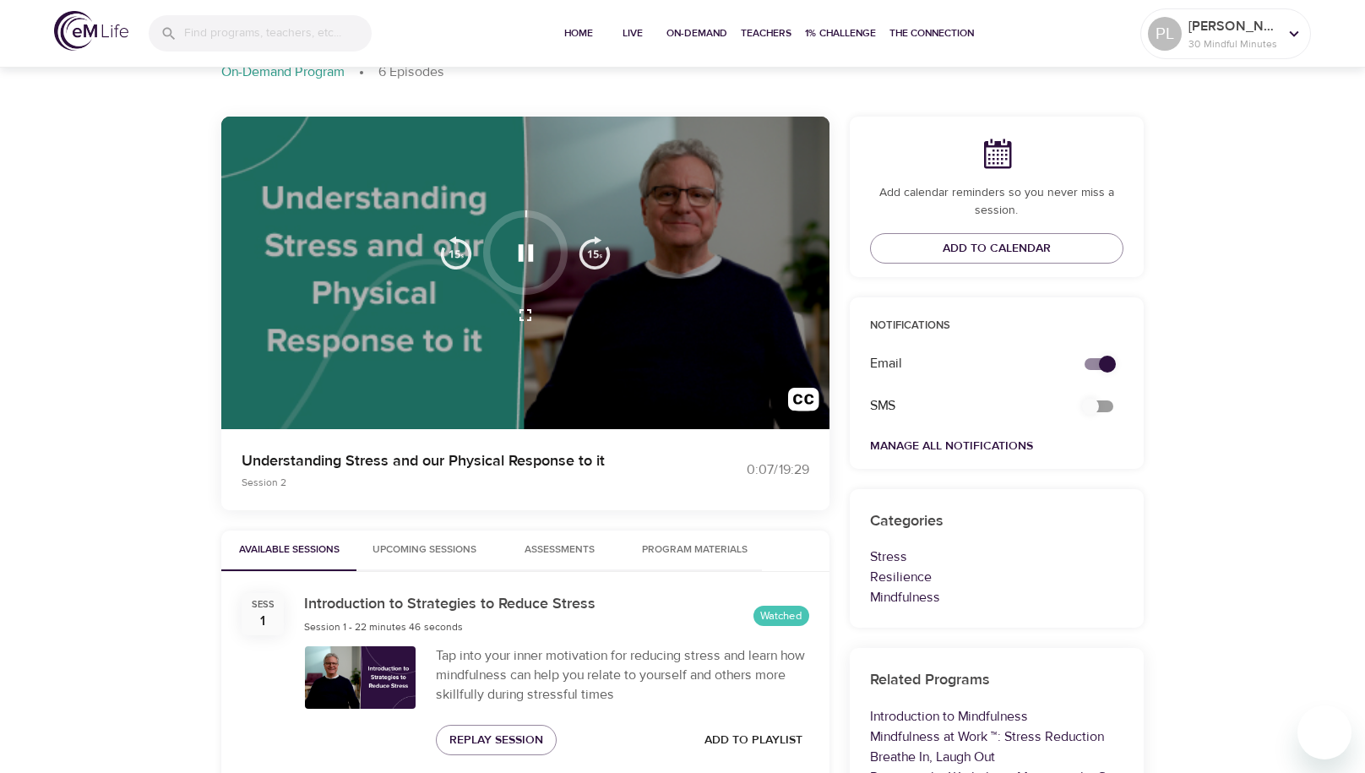
scroll to position [101, 0]
click at [526, 252] on icon "button" at bounding box center [526, 252] width 30 height 30
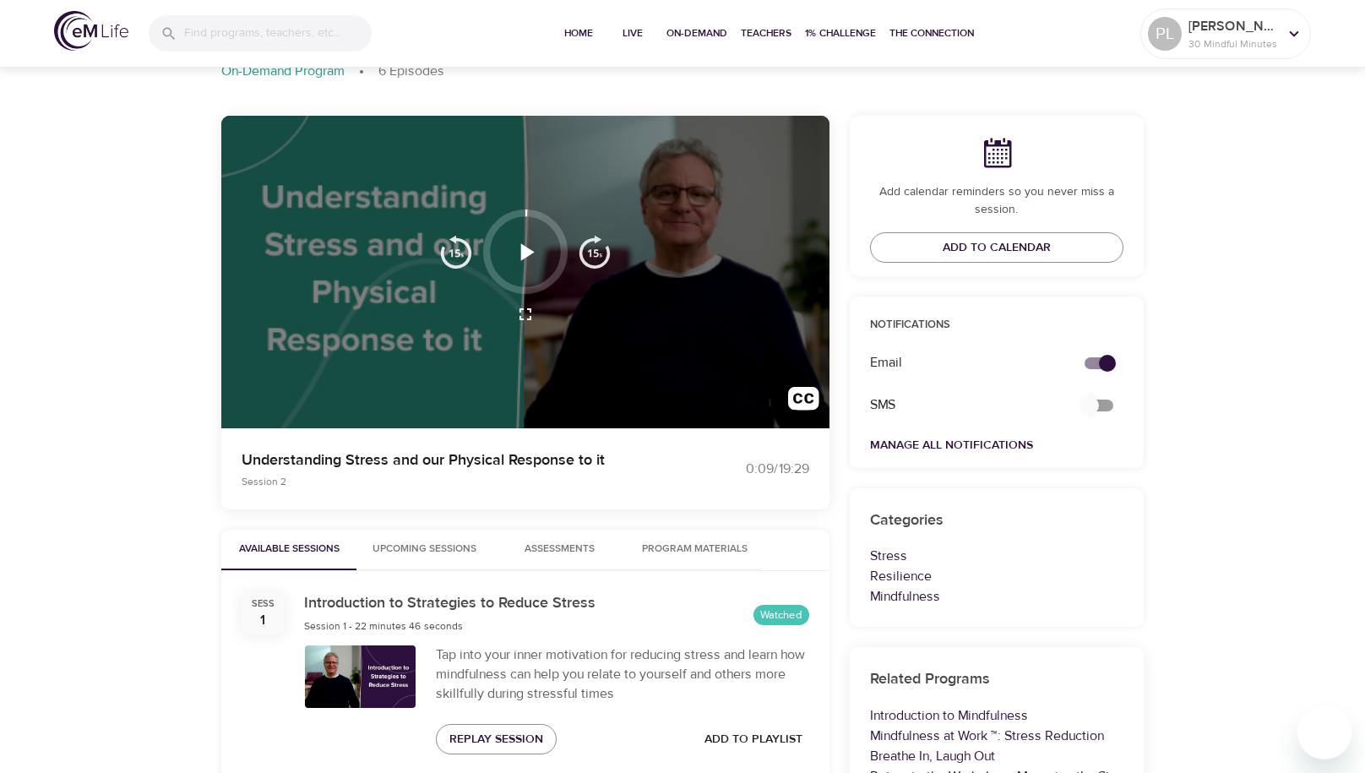
scroll to position [0, 0]
